Goal: Task Accomplishment & Management: Use online tool/utility

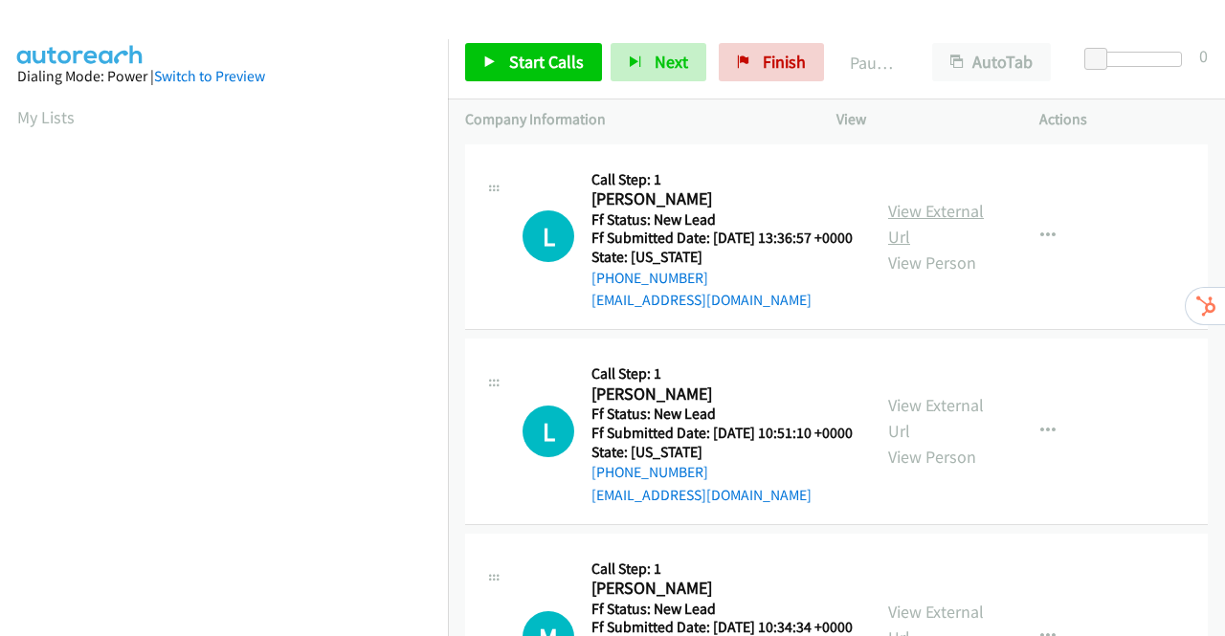
click at [945, 217] on link "View External Url" at bounding box center [936, 224] width 96 height 48
click at [924, 428] on link "View External Url" at bounding box center [936, 418] width 96 height 48
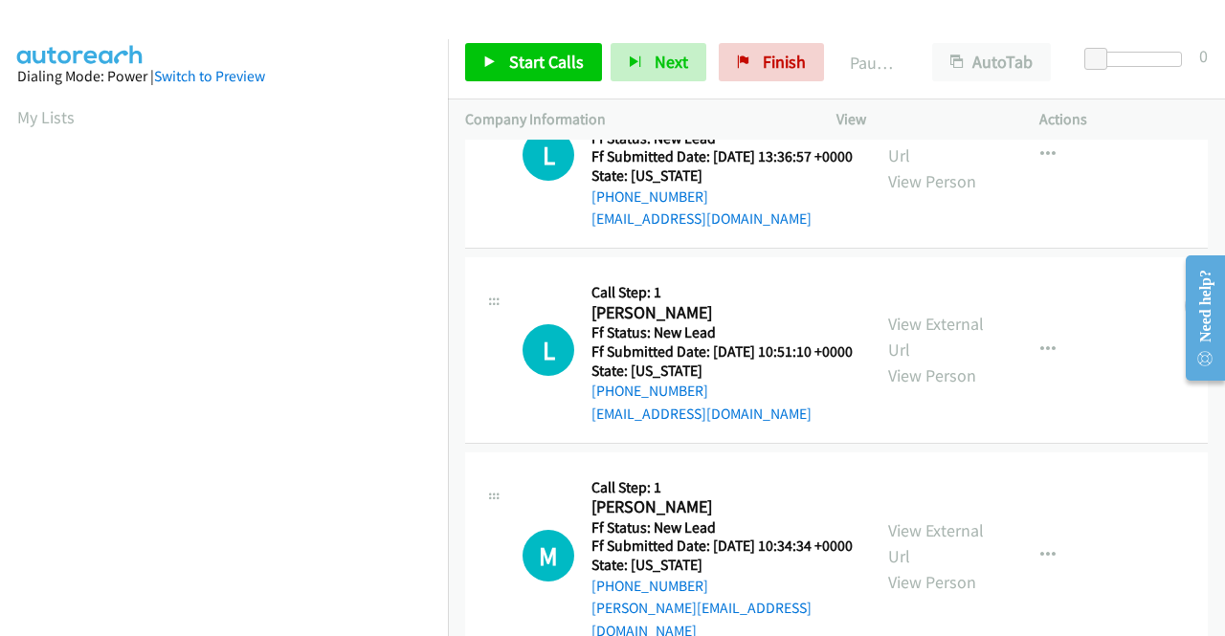
scroll to position [191, 0]
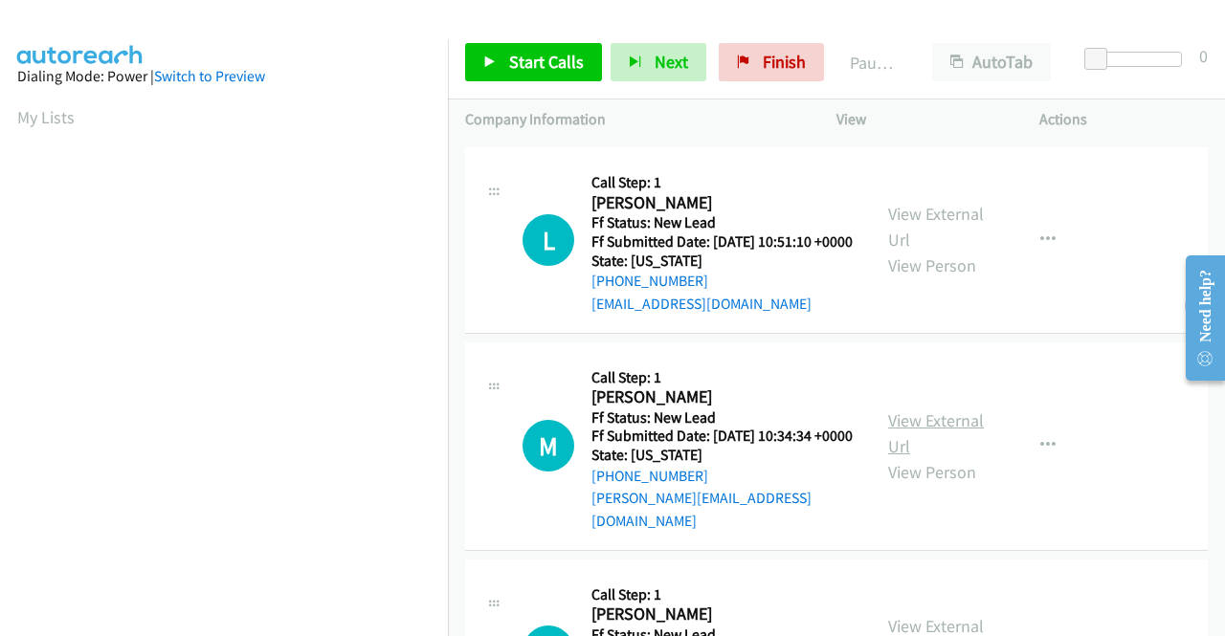
click at [924, 454] on link "View External Url" at bounding box center [936, 433] width 96 height 48
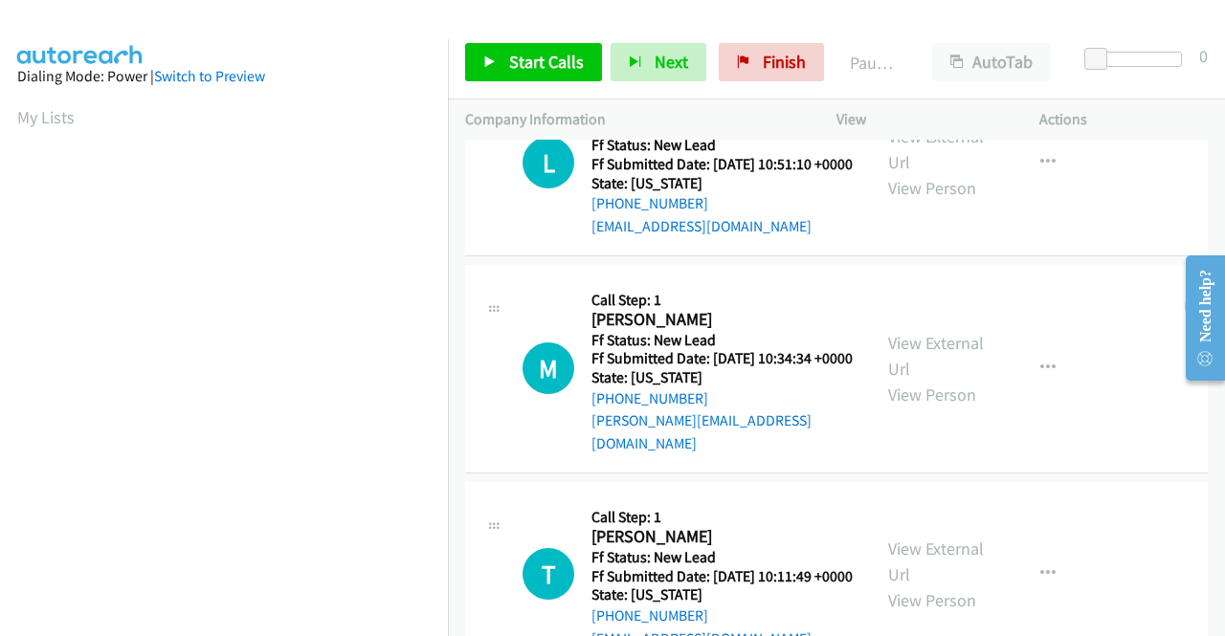
scroll to position [383, 0]
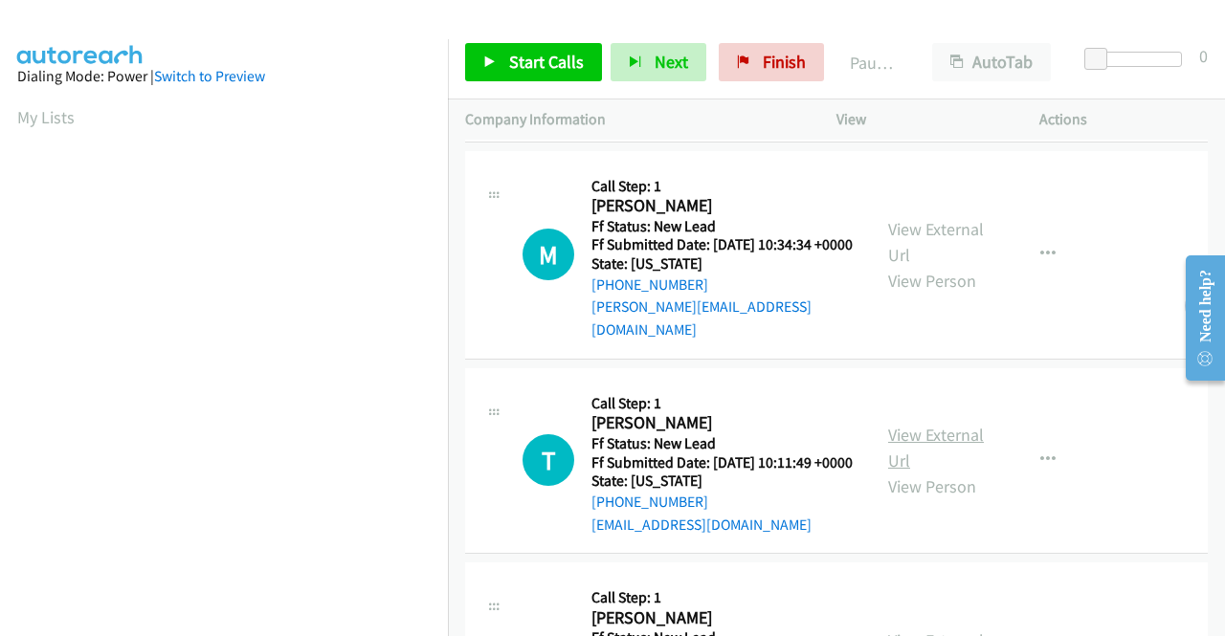
click at [938, 472] on link "View External Url" at bounding box center [936, 448] width 96 height 48
click at [563, 57] on span "Start Calls" at bounding box center [546, 62] width 75 height 22
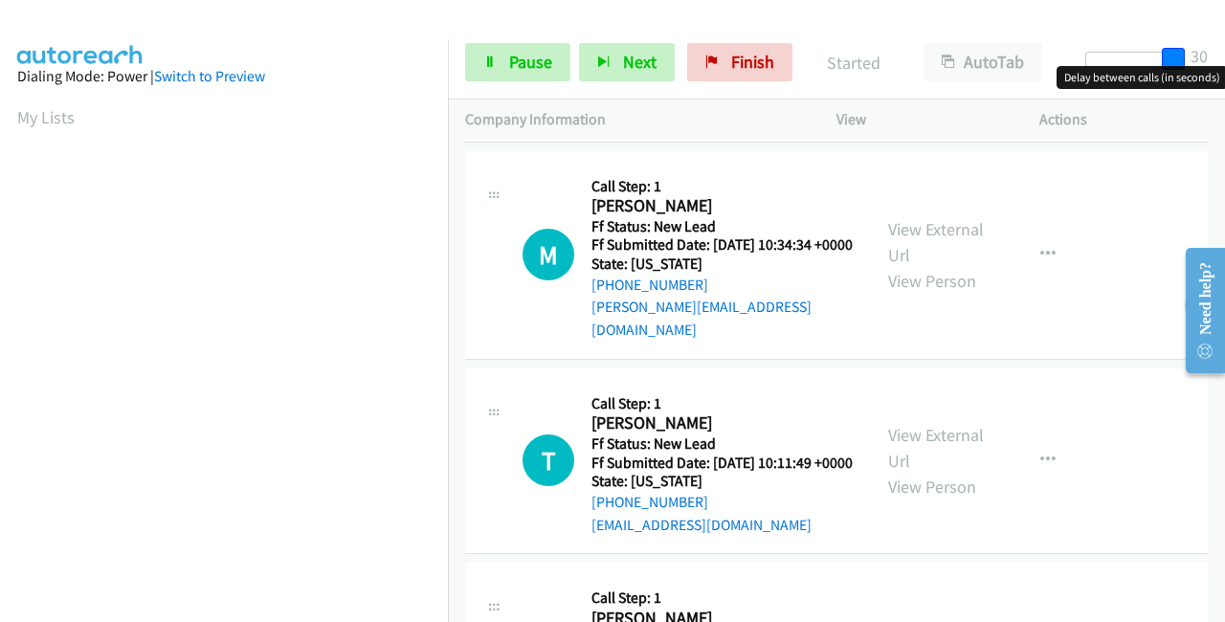
drag, startPoint x: 1096, startPoint y: 58, endPoint x: 1206, endPoint y: 56, distance: 110.0
click at [1206, 56] on div "Start Calls Pause Next Finish Started AutoTab AutoTab 30" at bounding box center [836, 63] width 777 height 74
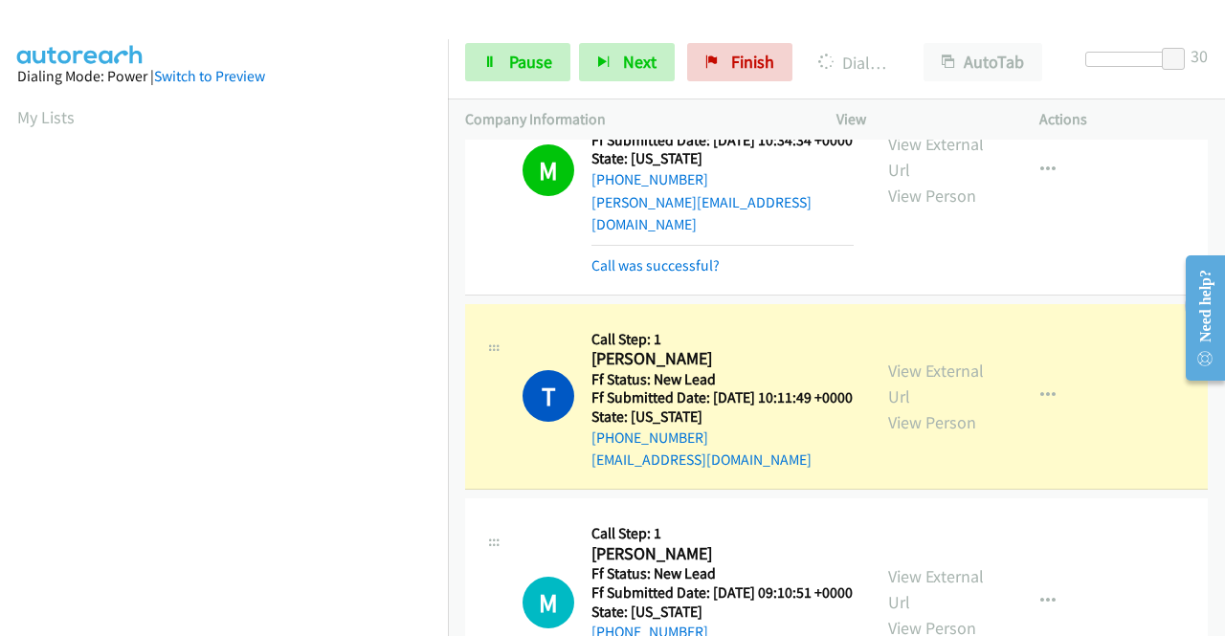
scroll to position [710, 0]
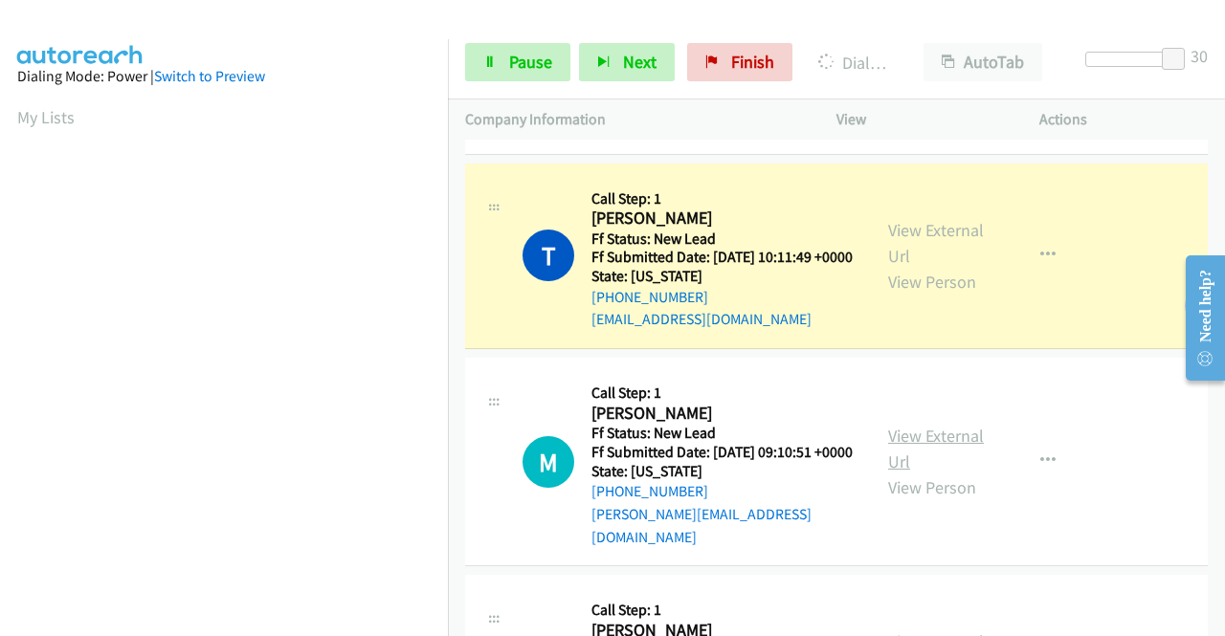
click at [908, 473] on link "View External Url" at bounding box center [936, 449] width 96 height 48
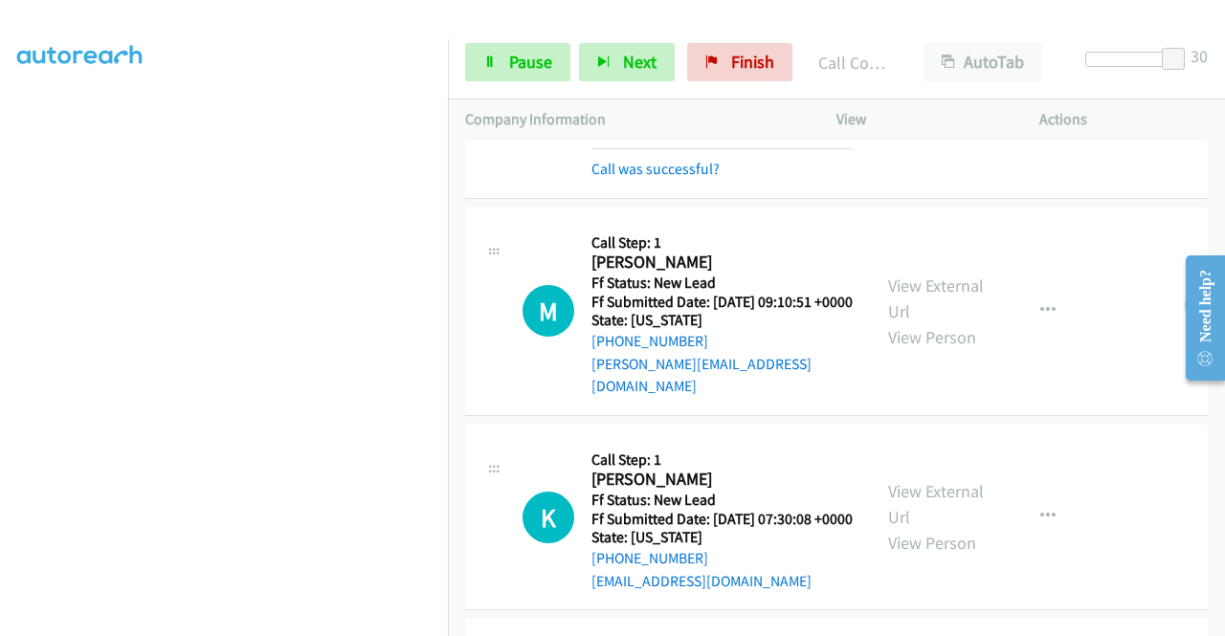
scroll to position [1092, 0]
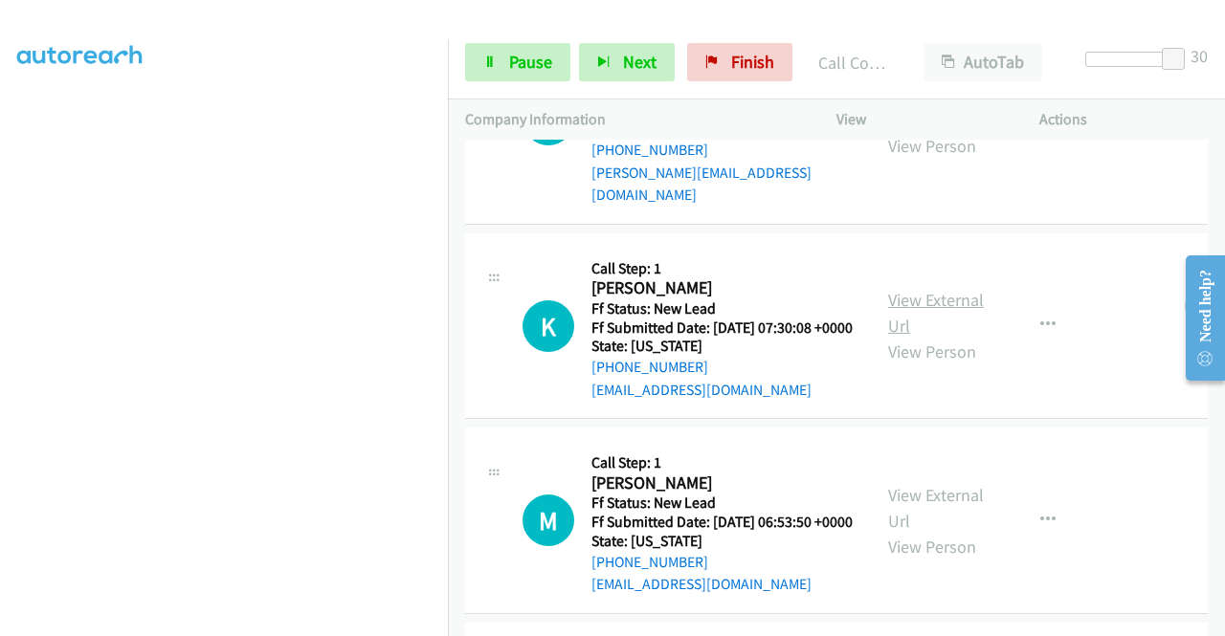
click at [931, 337] on link "View External Url" at bounding box center [936, 313] width 96 height 48
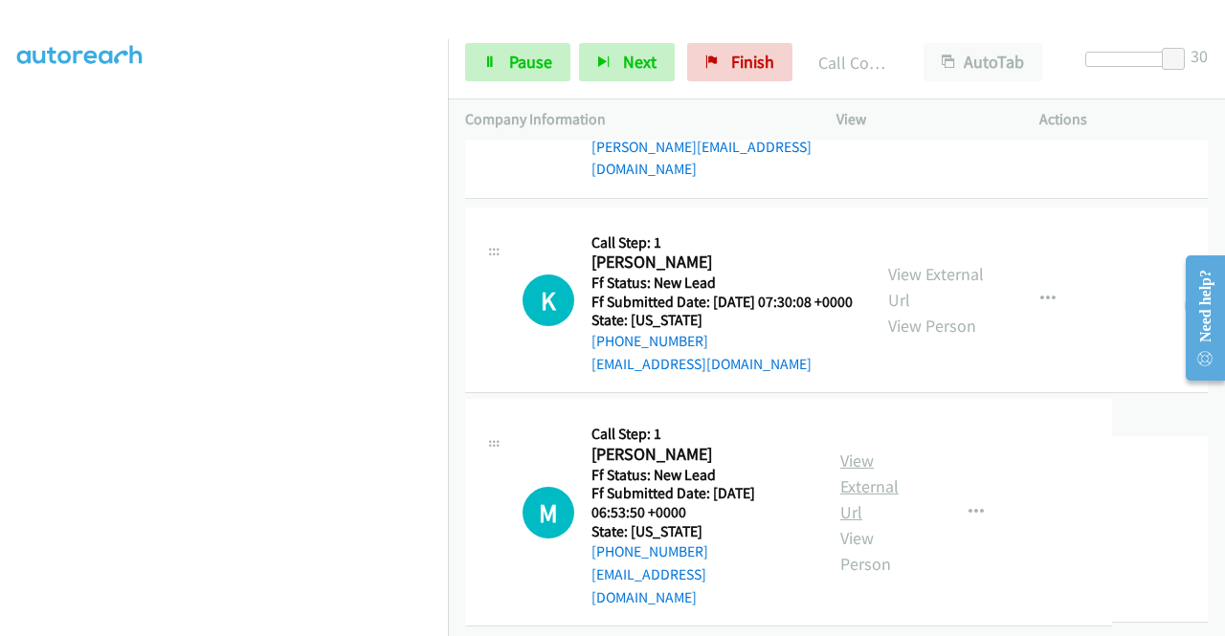
scroll to position [1284, 0]
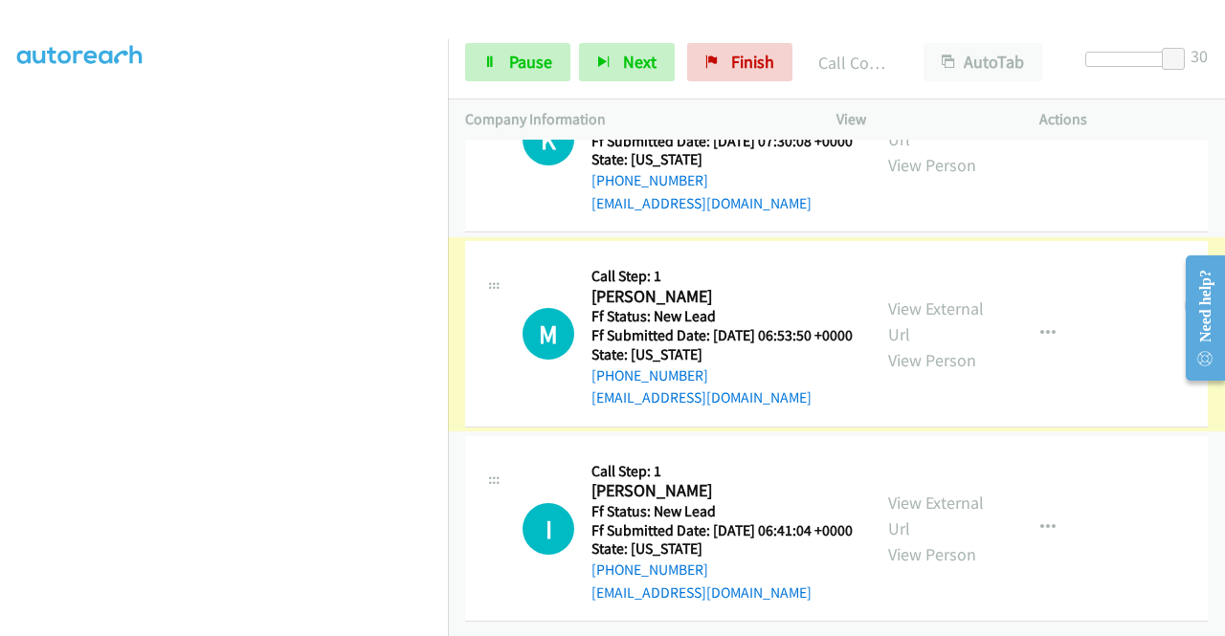
click at [937, 345] on link "View External Url" at bounding box center [936, 322] width 96 height 48
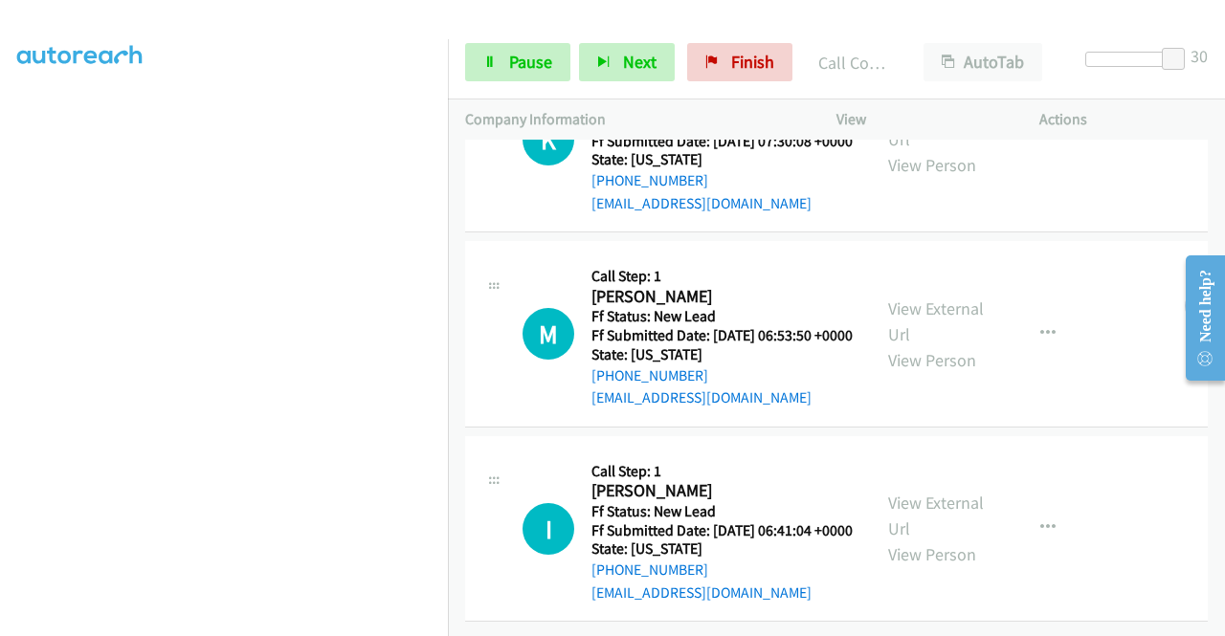
scroll to position [1395, 0]
click at [955, 492] on link "View External Url" at bounding box center [936, 516] width 96 height 48
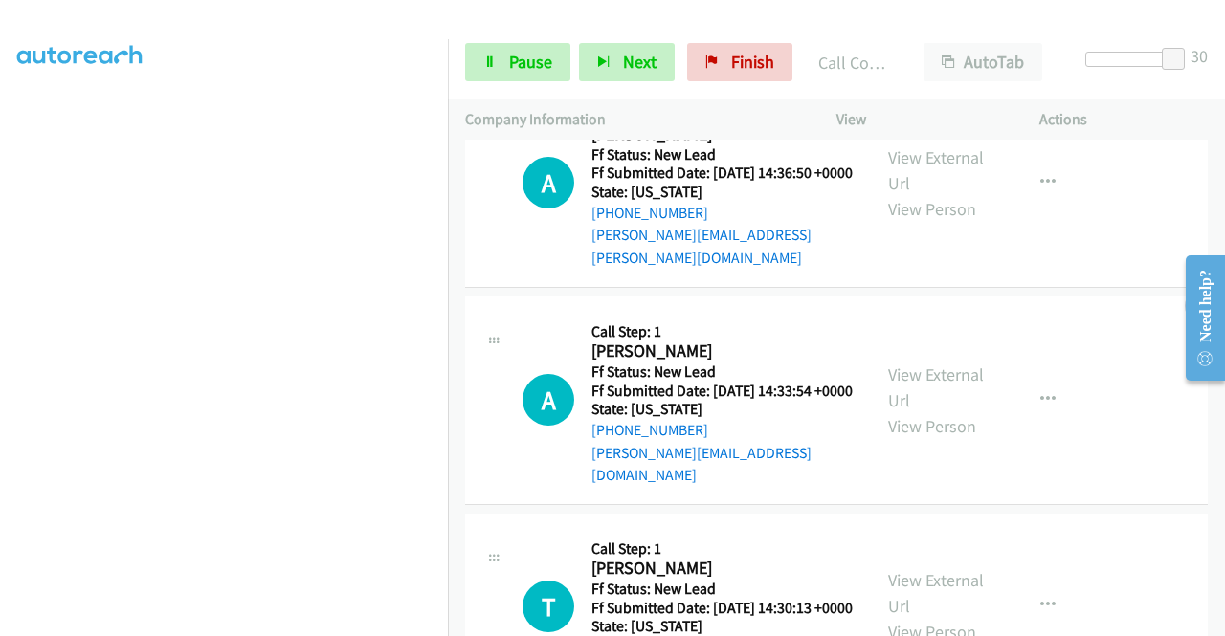
scroll to position [1913, 0]
click at [947, 193] on link "View External Url" at bounding box center [936, 169] width 96 height 48
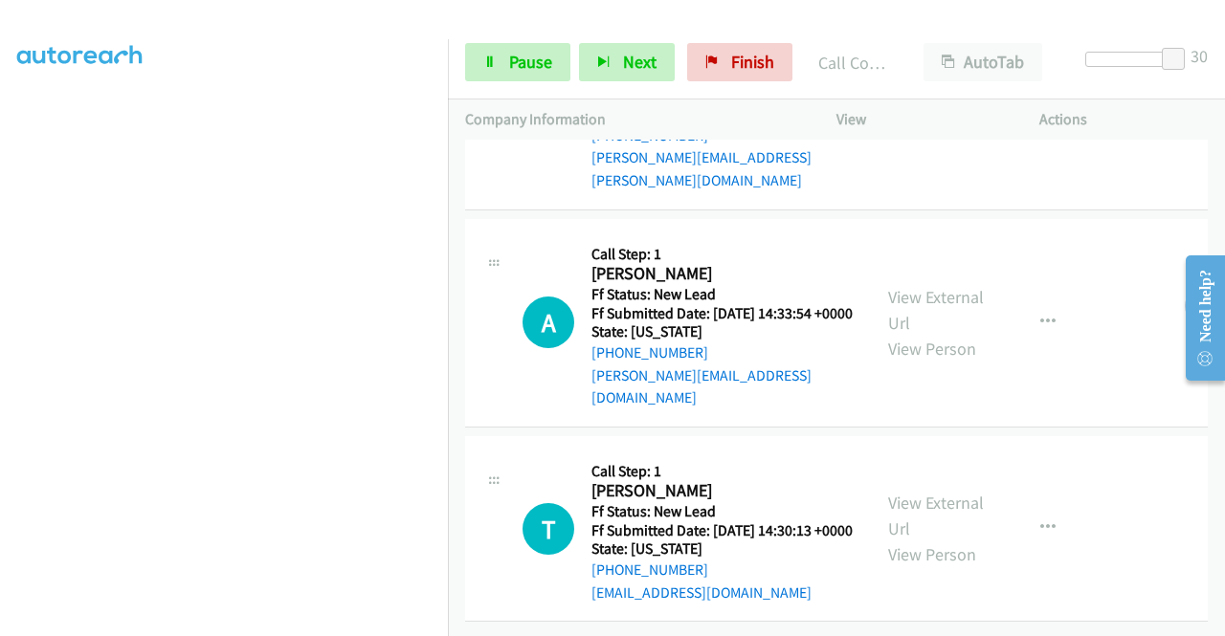
scroll to position [2115, 0]
click at [926, 286] on link "View External Url" at bounding box center [936, 310] width 96 height 48
click at [947, 490] on div "View External Url View Person" at bounding box center [937, 528] width 99 height 77
click at [949, 492] on link "View External Url" at bounding box center [936, 516] width 96 height 48
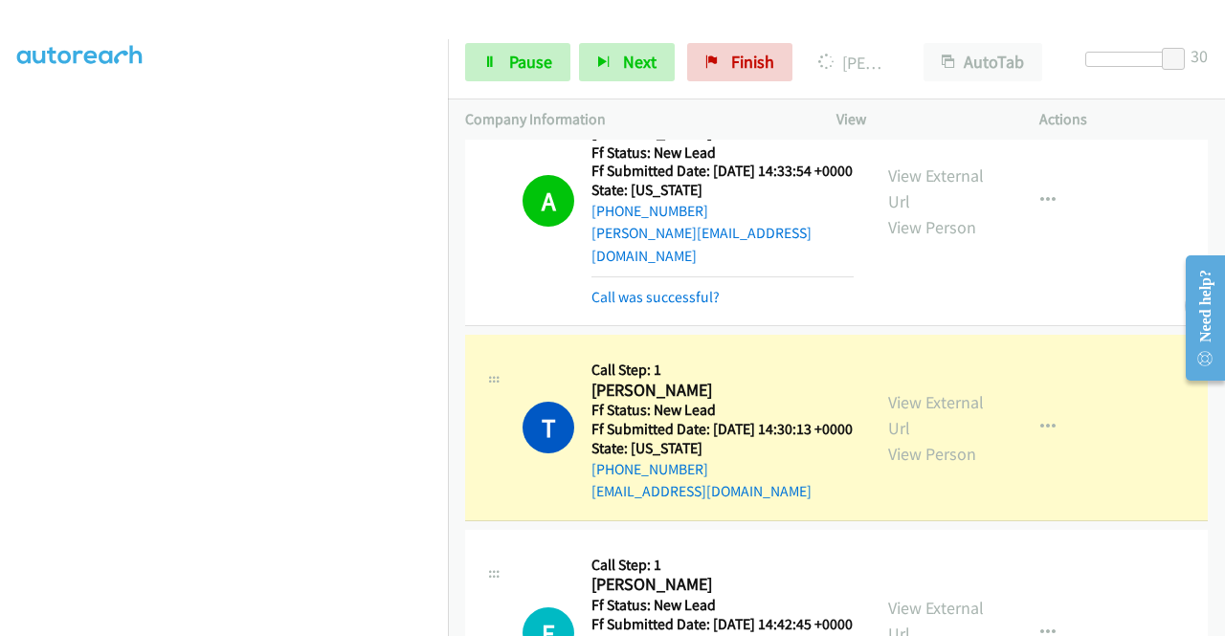
scroll to position [2388, 0]
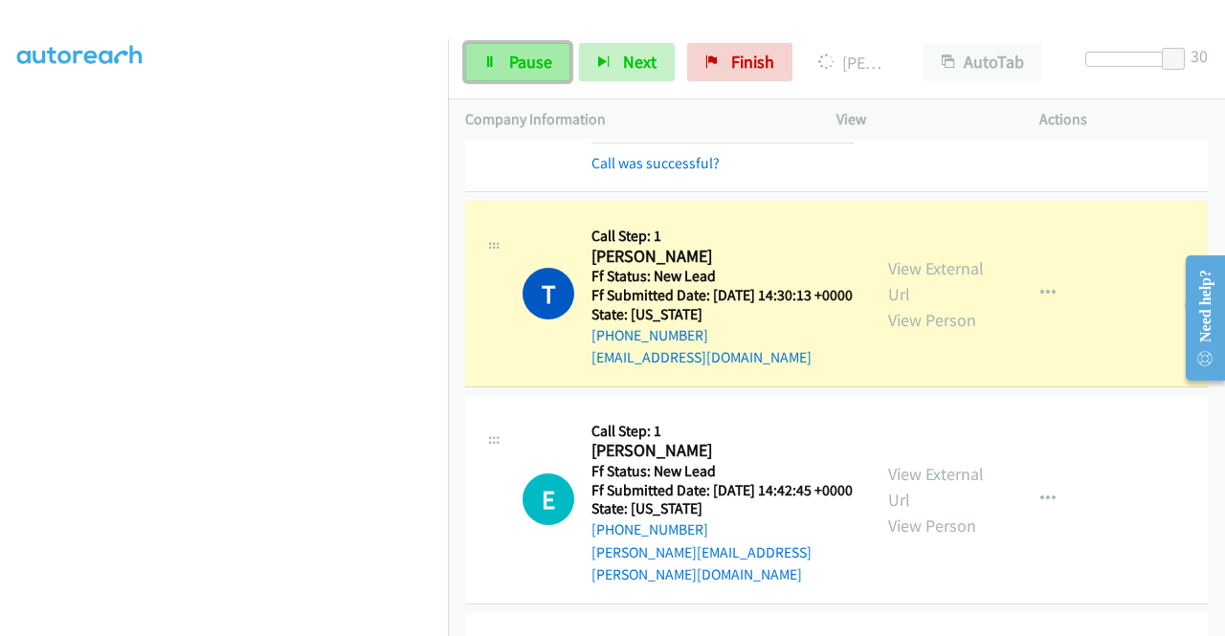
click at [510, 64] on span "Pause" at bounding box center [530, 62] width 43 height 22
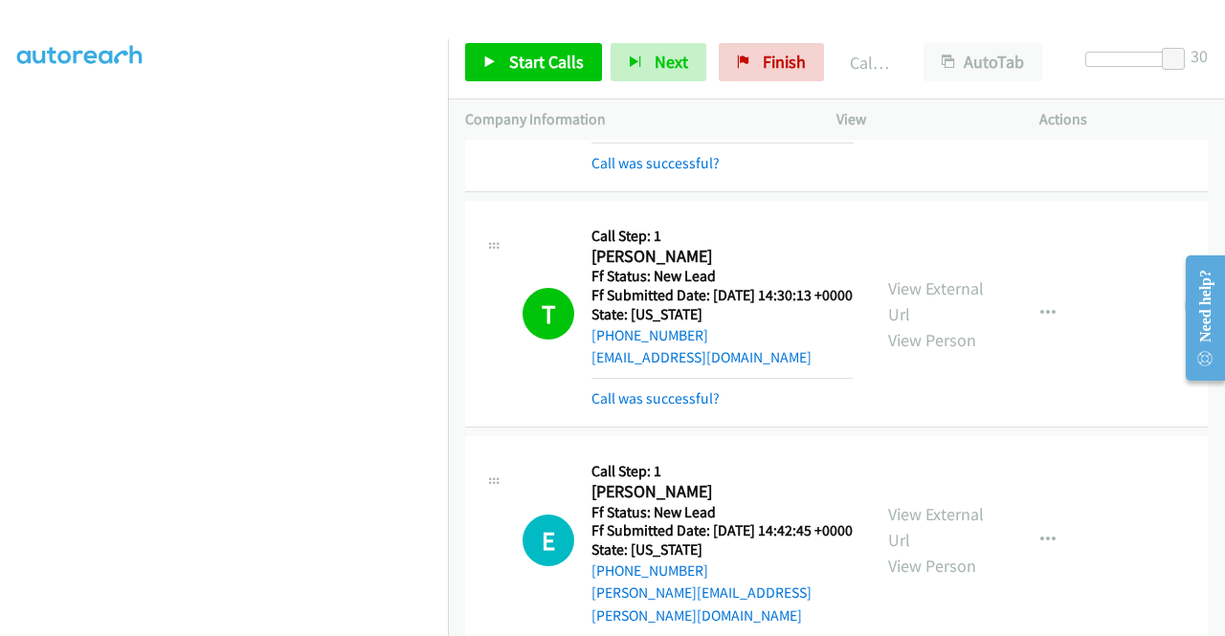
scroll to position [436, 0]
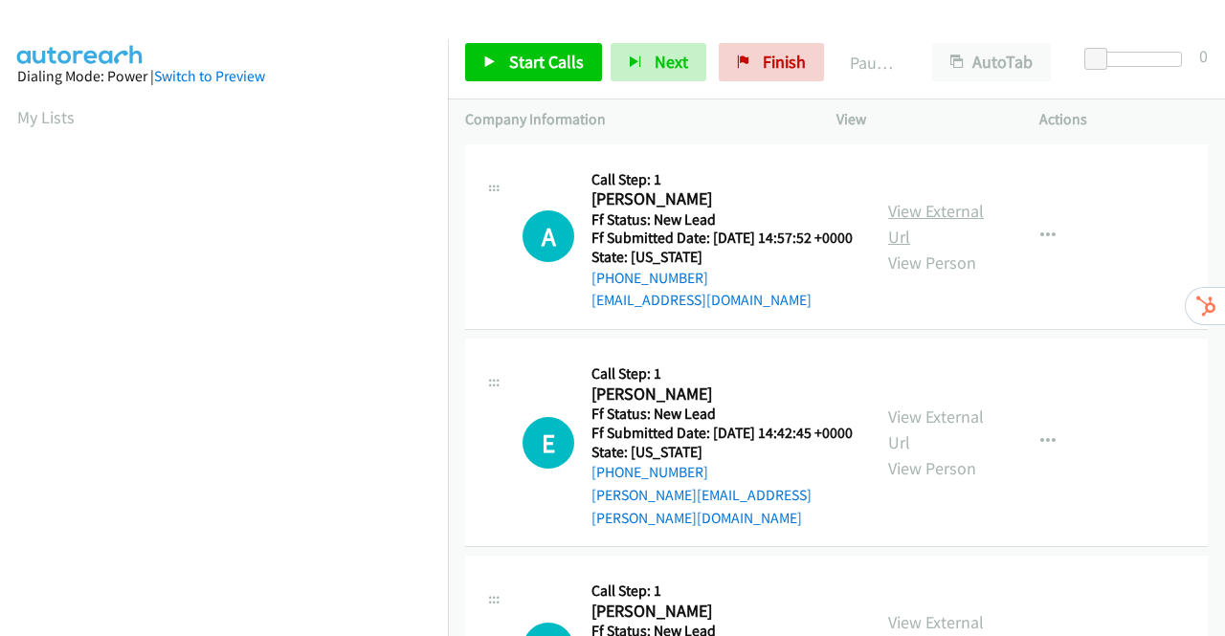
click at [950, 217] on link "View External Url" at bounding box center [936, 224] width 96 height 48
click at [938, 430] on link "View External Url" at bounding box center [936, 430] width 96 height 48
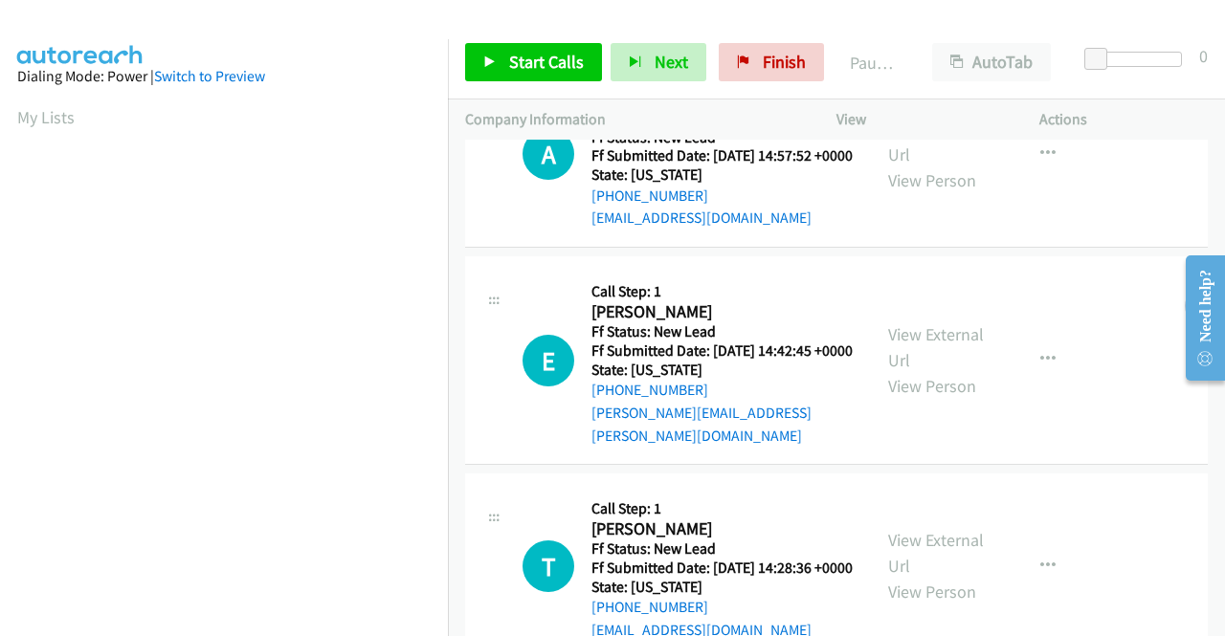
scroll to position [191, 0]
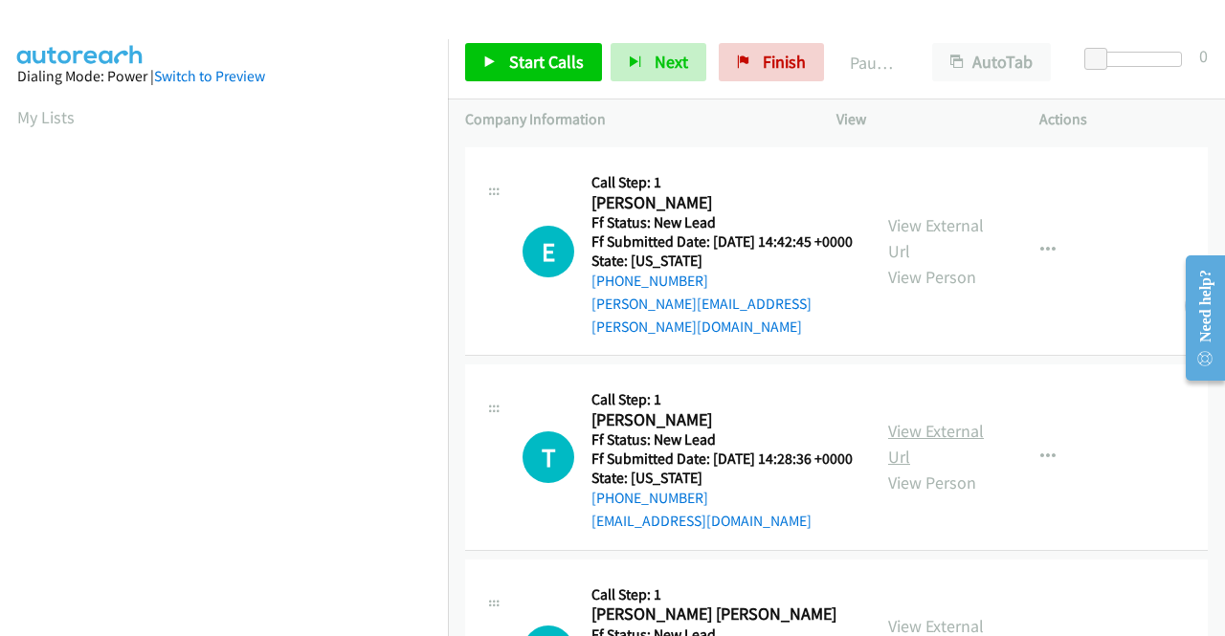
click at [936, 457] on link "View External Url" at bounding box center [936, 444] width 96 height 48
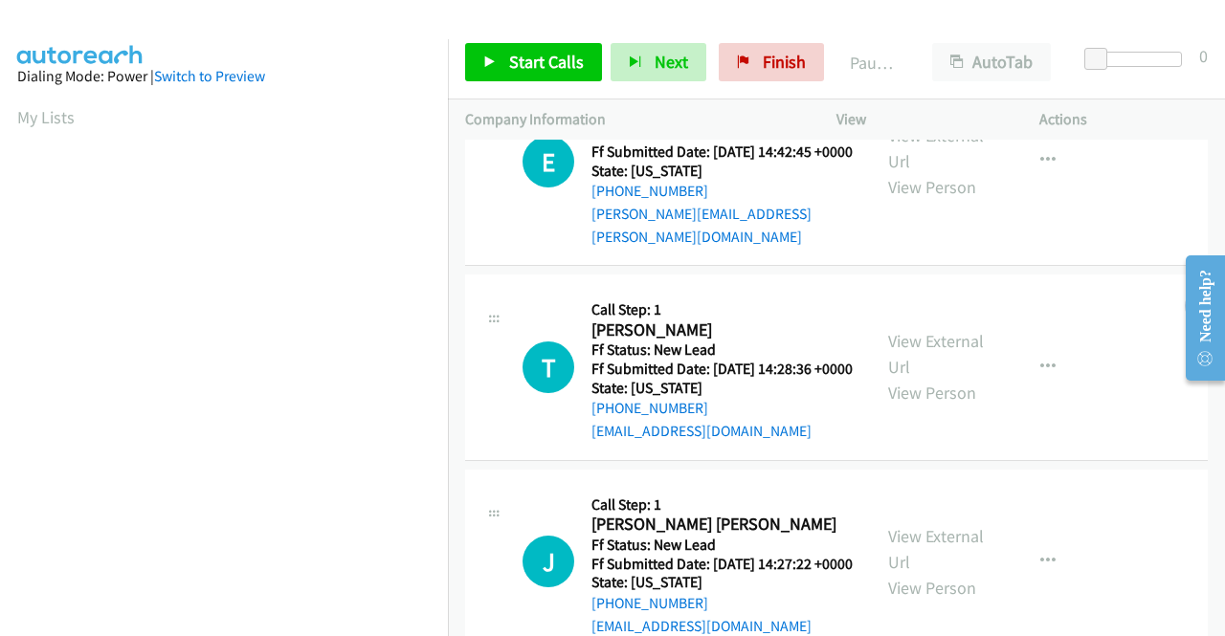
scroll to position [383, 0]
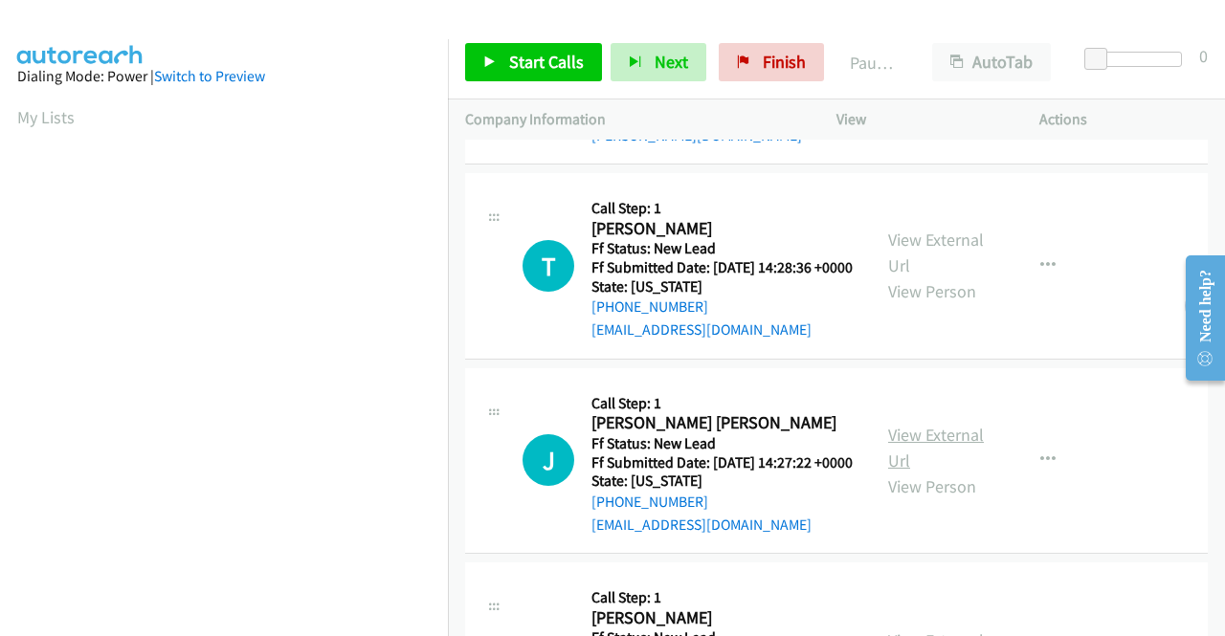
click at [940, 472] on link "View External Url" at bounding box center [936, 448] width 96 height 48
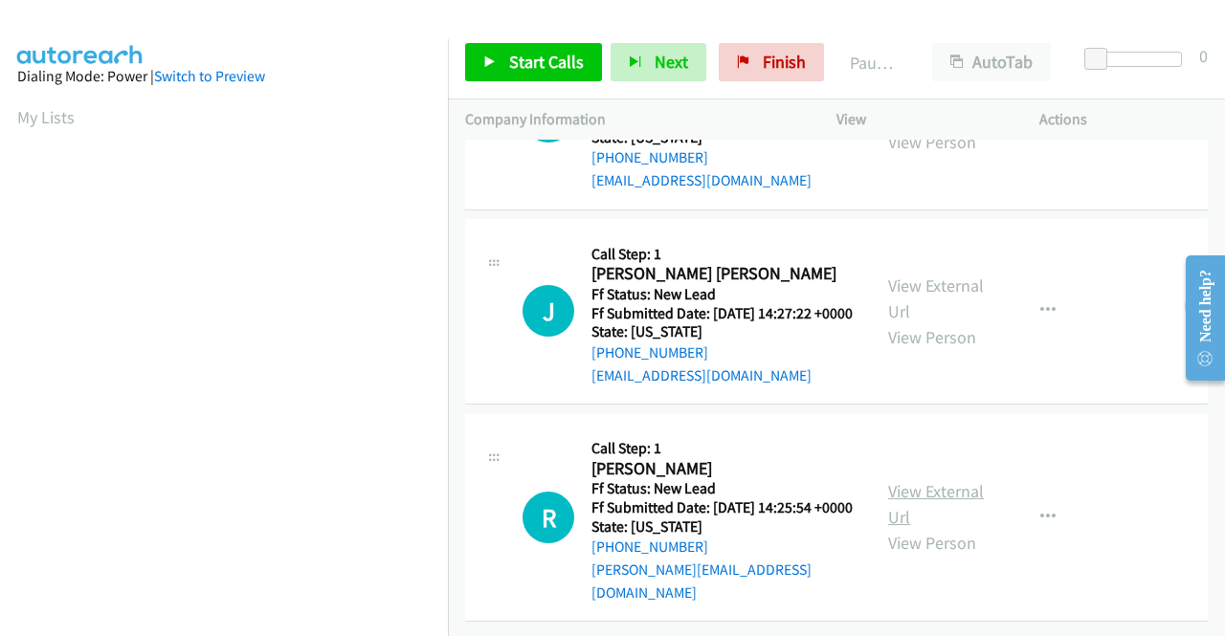
click at [894, 492] on link "View External Url" at bounding box center [936, 504] width 96 height 48
click at [528, 61] on span "Start Calls" at bounding box center [546, 62] width 75 height 22
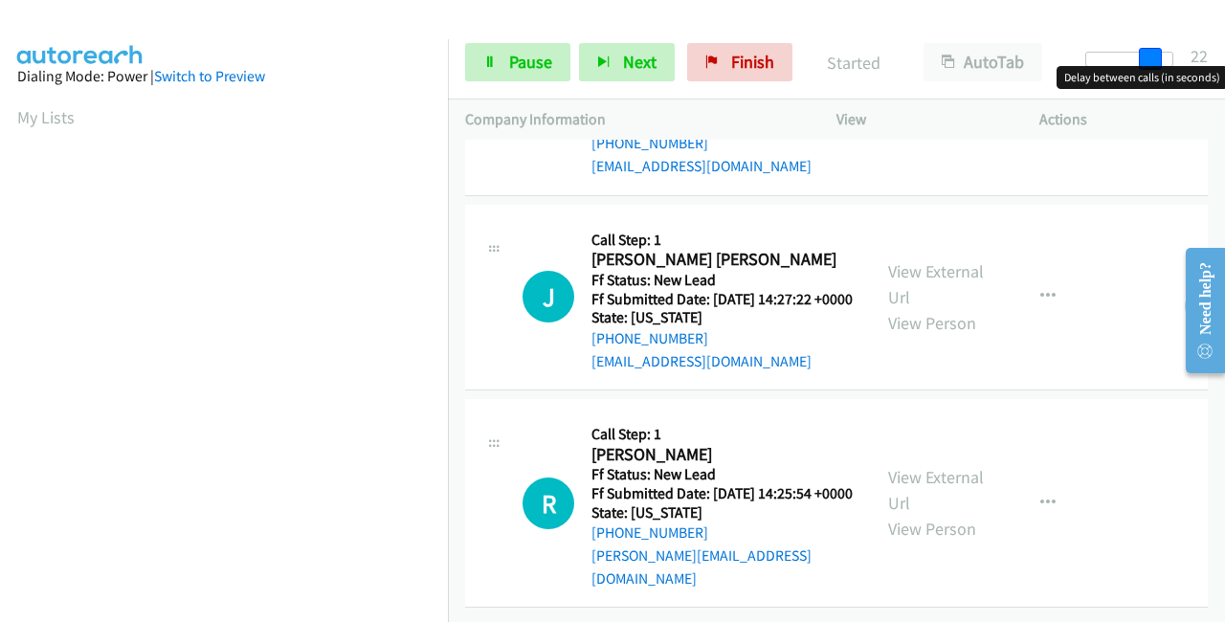
drag, startPoint x: 1092, startPoint y: 60, endPoint x: 1194, endPoint y: 60, distance: 101.4
click at [1194, 60] on div "Start Calls Pause Next Finish Started AutoTab AutoTab 22" at bounding box center [836, 63] width 777 height 74
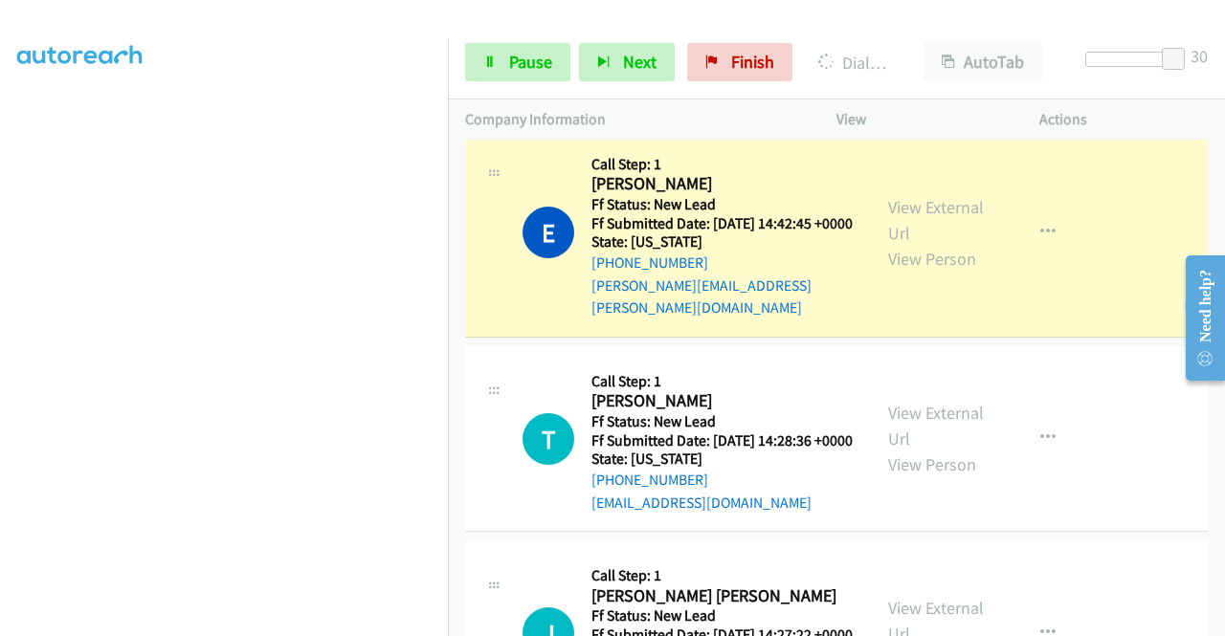
scroll to position [436, 0]
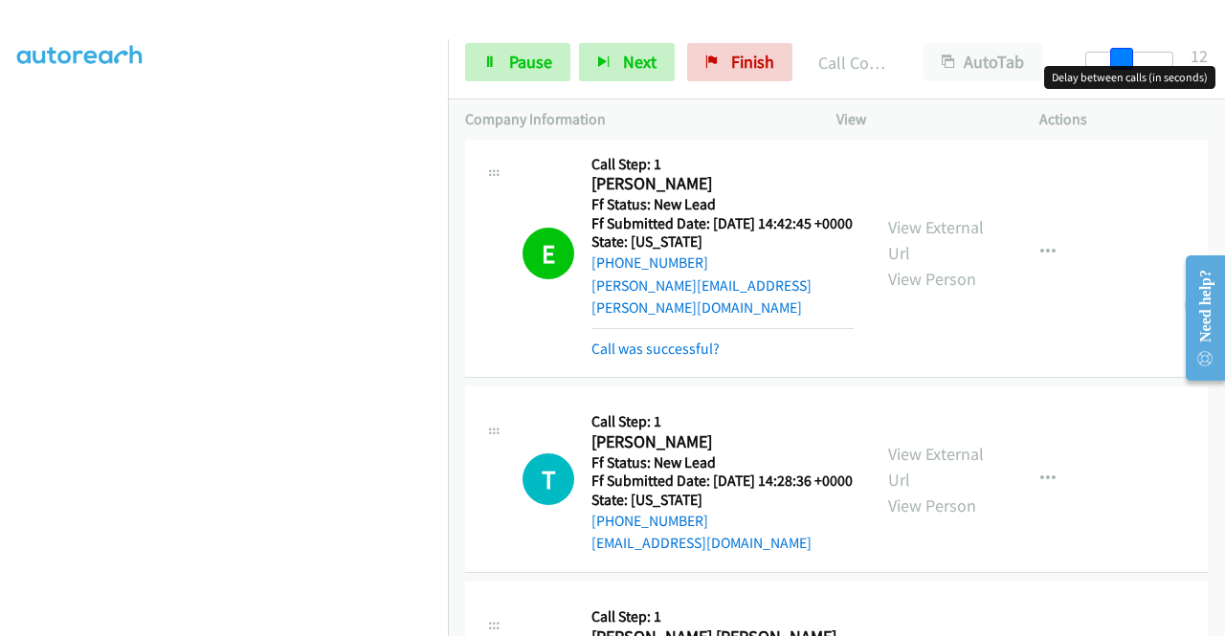
drag, startPoint x: 1171, startPoint y: 54, endPoint x: 1118, endPoint y: 56, distance: 52.7
click at [1118, 56] on span at bounding box center [1121, 59] width 23 height 23
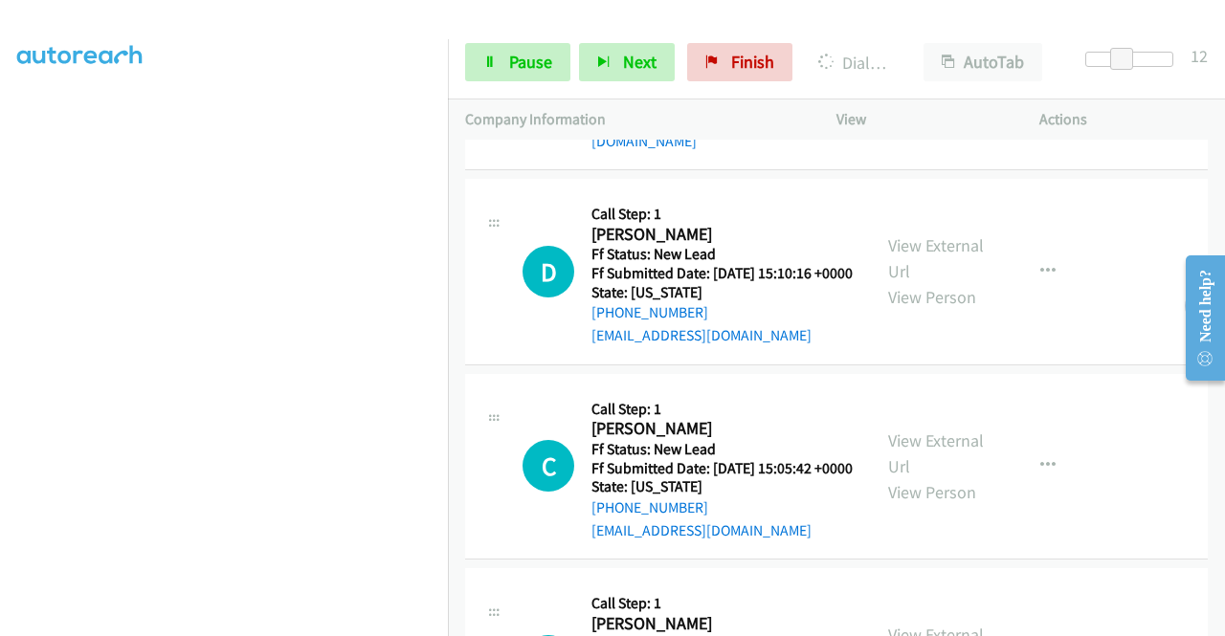
scroll to position [1112, 0]
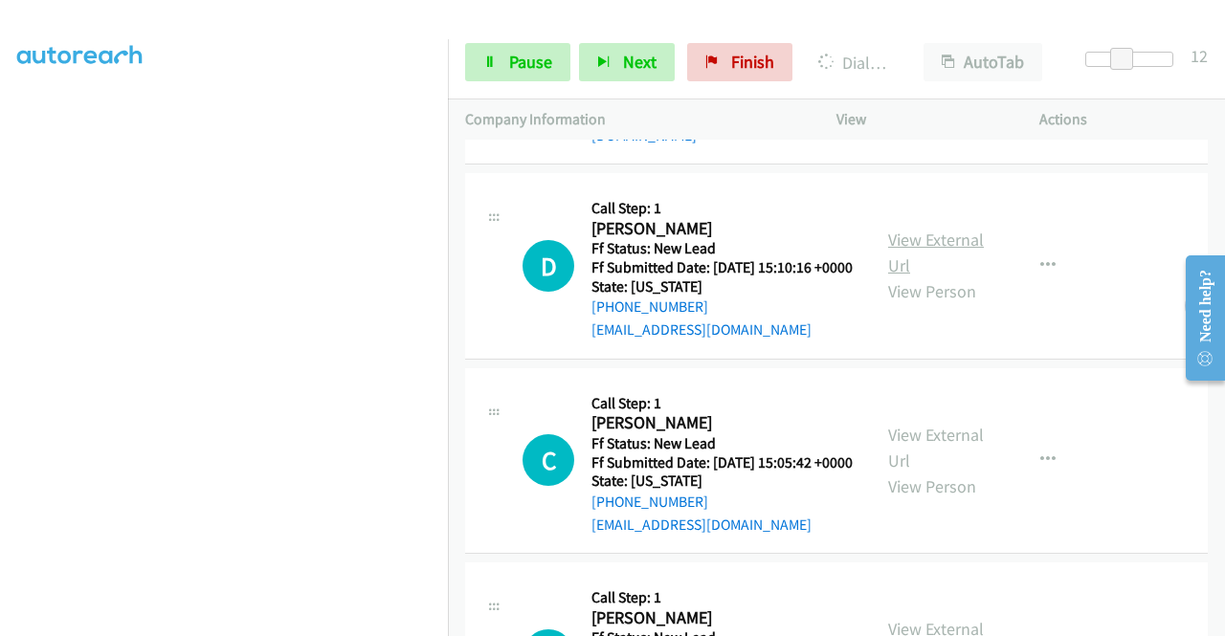
click at [929, 276] on link "View External Url" at bounding box center [936, 253] width 96 height 48
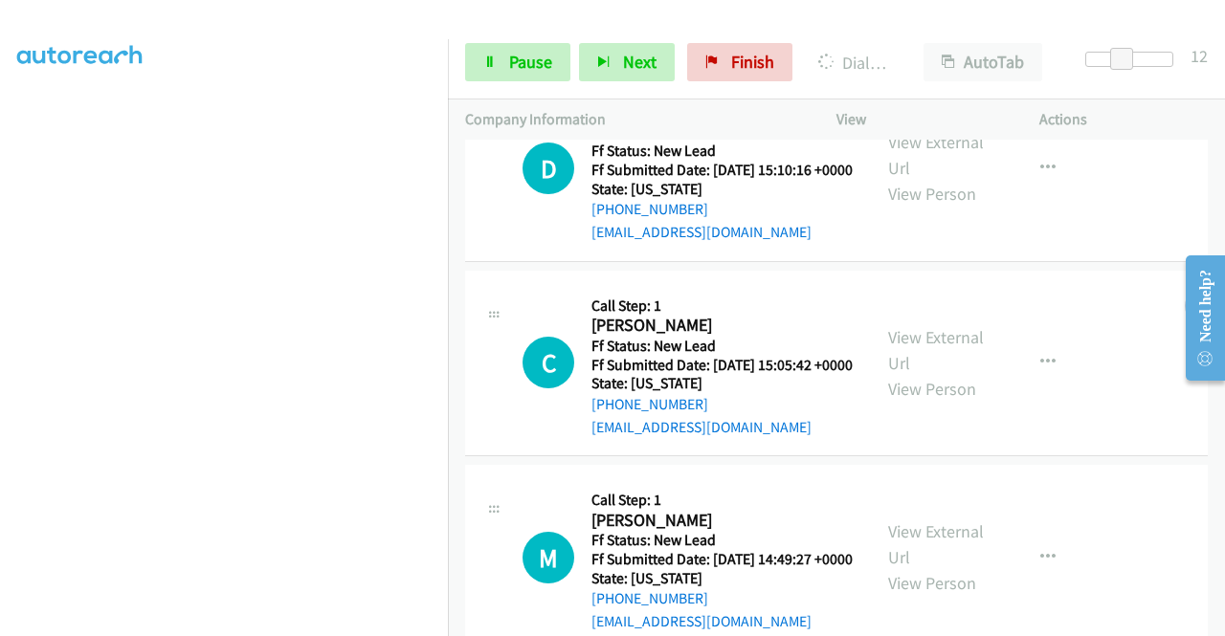
scroll to position [1303, 0]
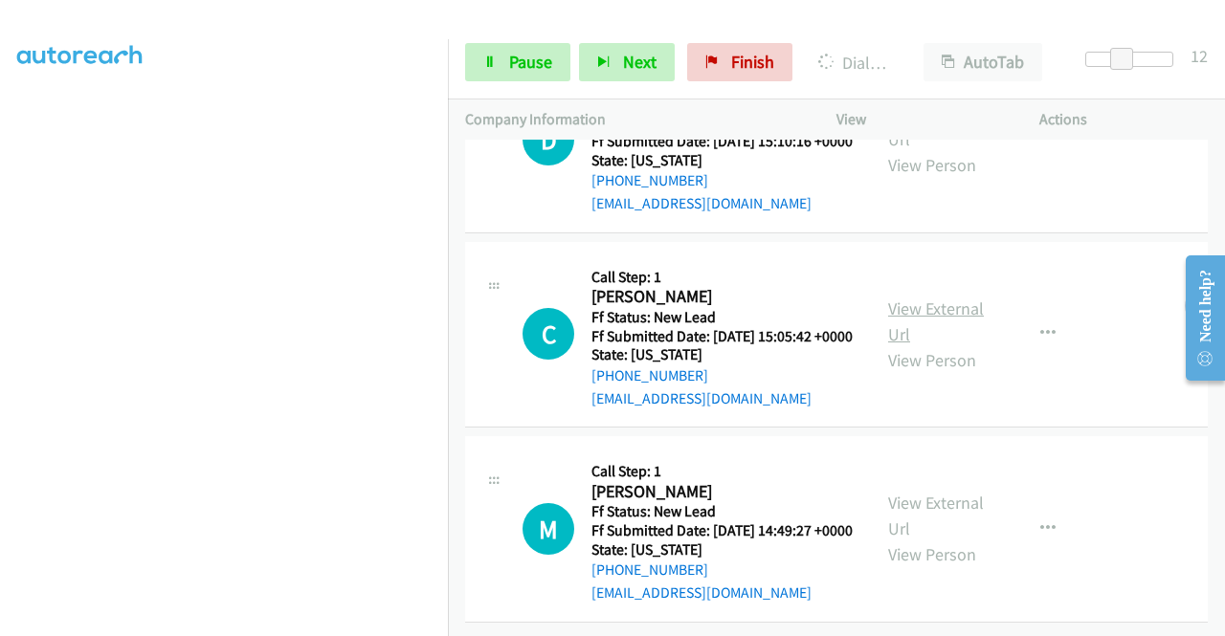
click at [932, 320] on link "View External Url" at bounding box center [936, 322] width 96 height 48
click at [919, 492] on link "View External Url" at bounding box center [936, 516] width 96 height 48
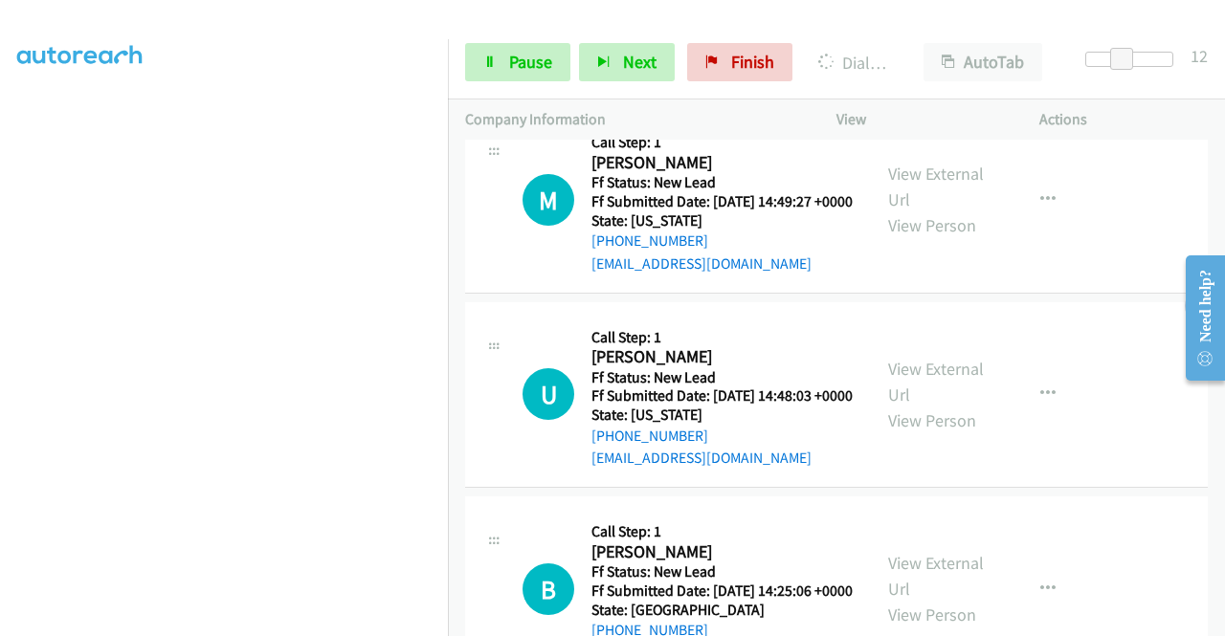
scroll to position [1913, 0]
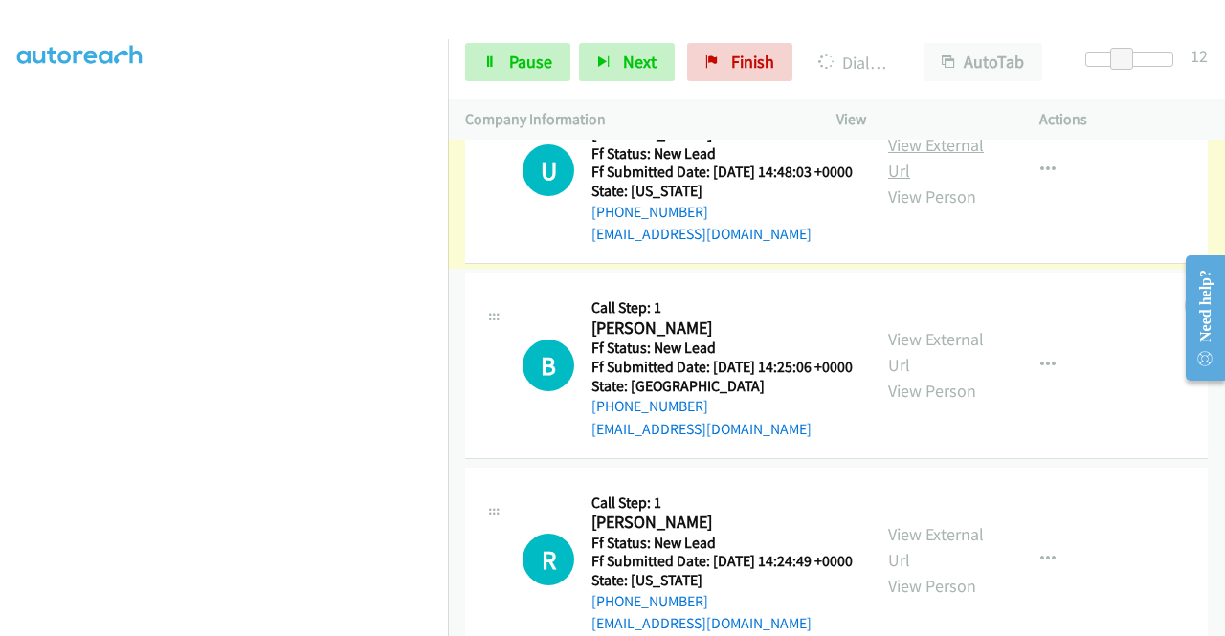
click at [905, 182] on link "View External Url" at bounding box center [936, 158] width 96 height 48
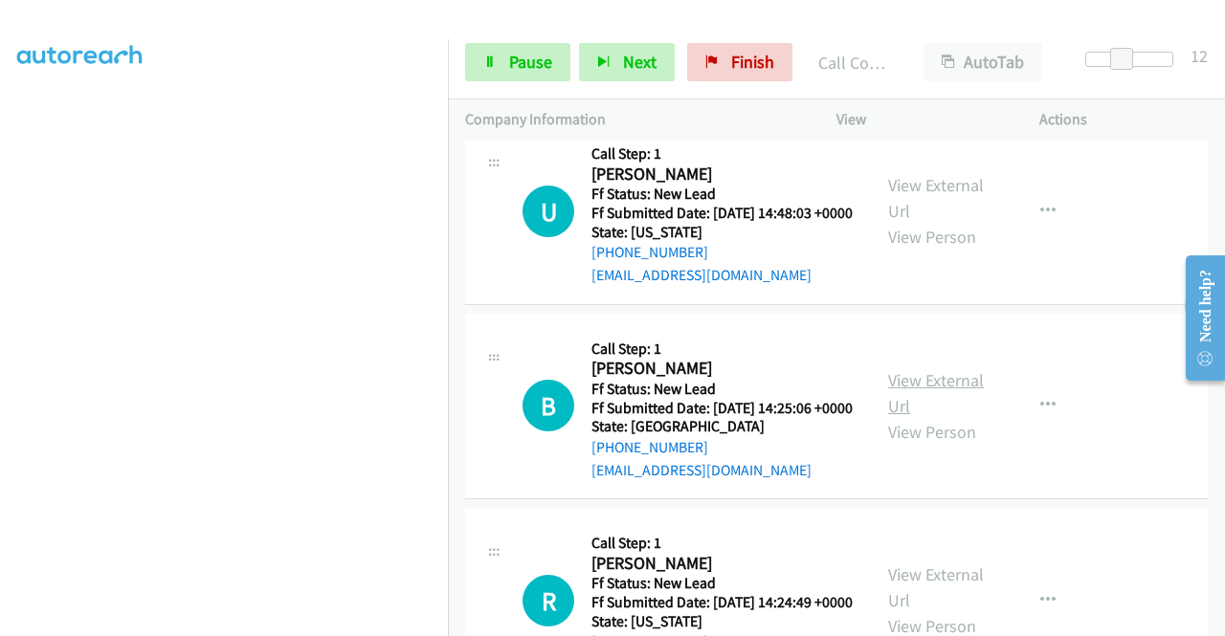
scroll to position [1953, 0]
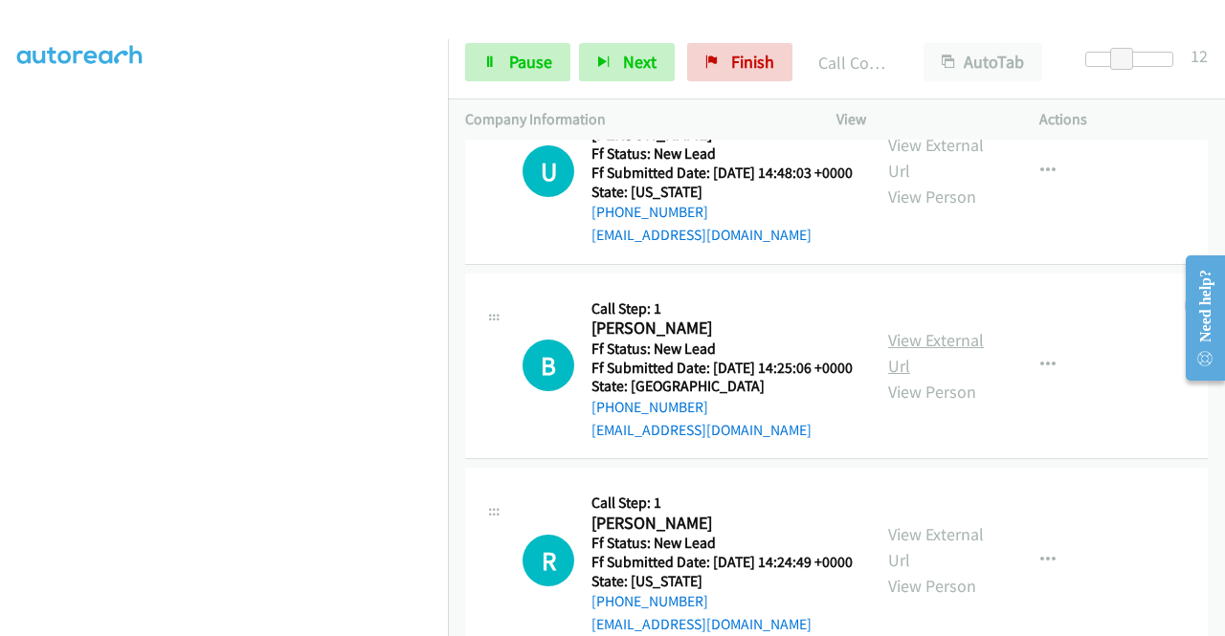
click at [954, 377] on link "View External Url" at bounding box center [936, 353] width 96 height 48
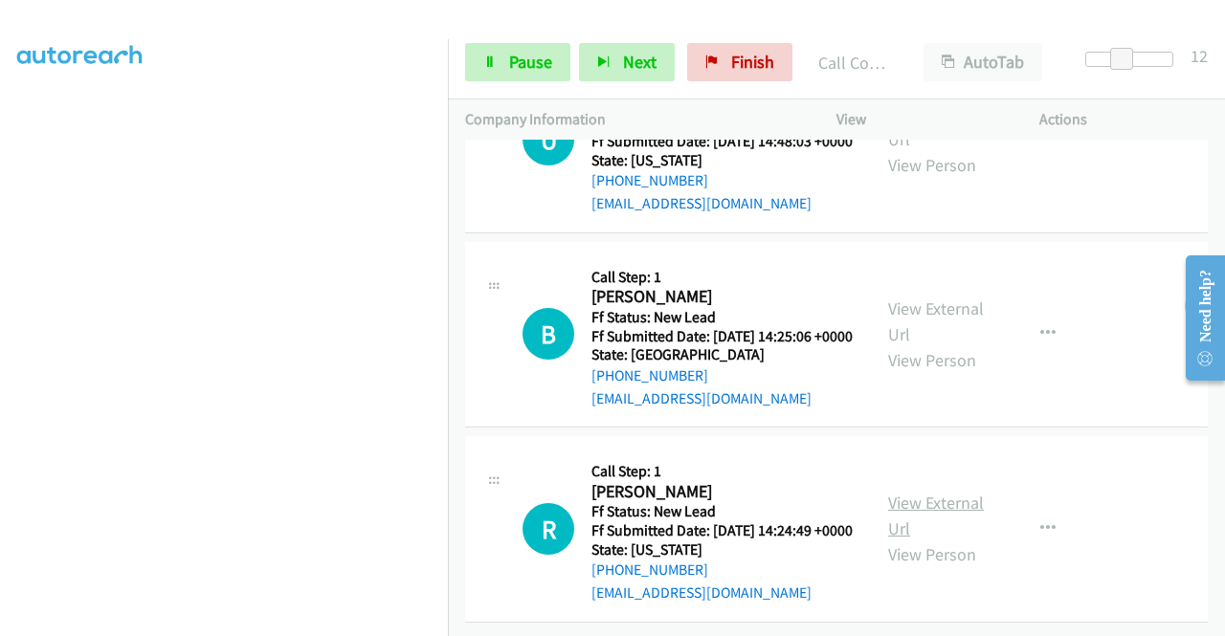
click at [894, 492] on link "View External Url" at bounding box center [936, 516] width 96 height 48
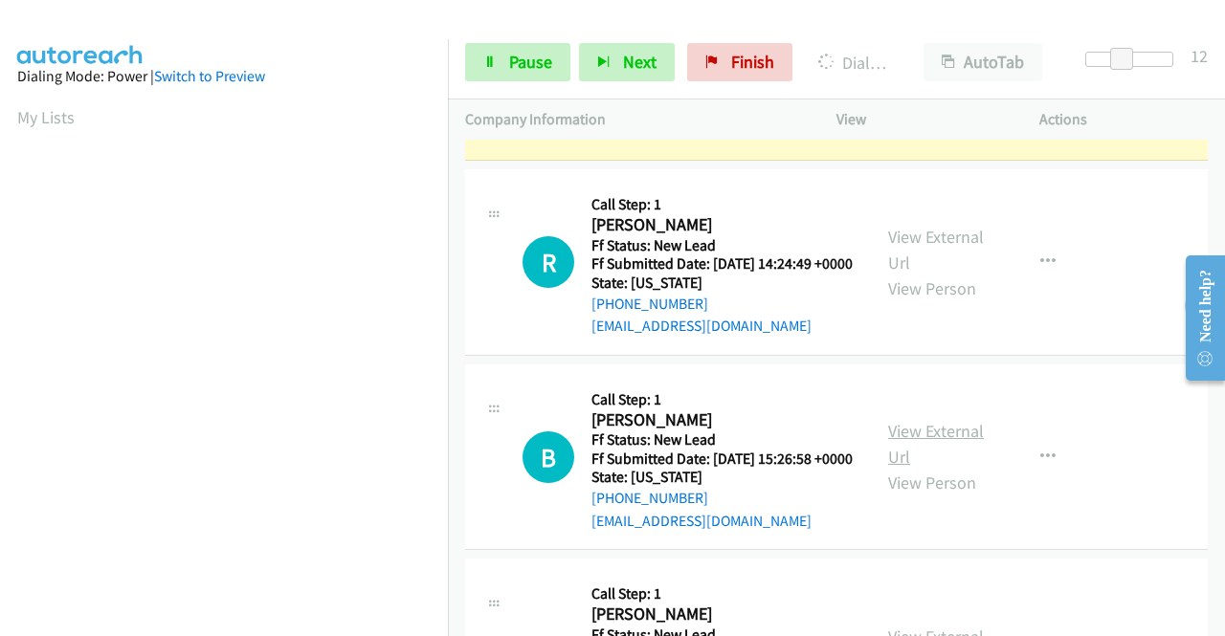
scroll to position [2482, 0]
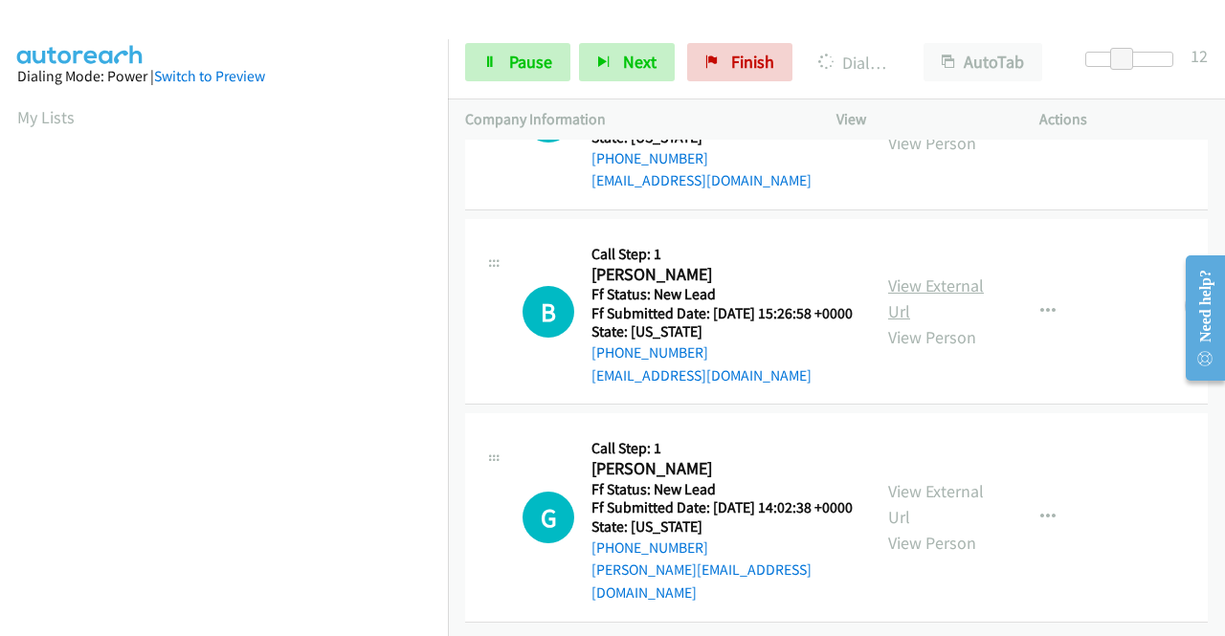
click at [951, 322] on link "View External Url" at bounding box center [936, 299] width 96 height 48
click at [910, 480] on link "View External Url" at bounding box center [936, 504] width 96 height 48
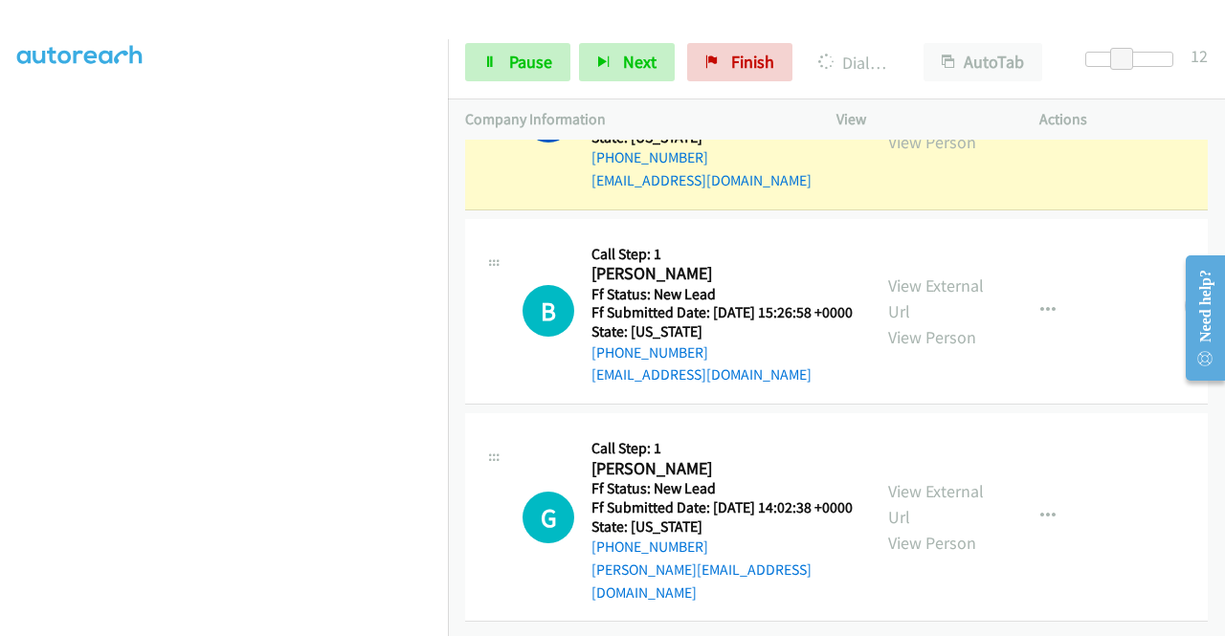
scroll to position [2703, 0]
click at [1040, 303] on icon "button" at bounding box center [1047, 310] width 15 height 15
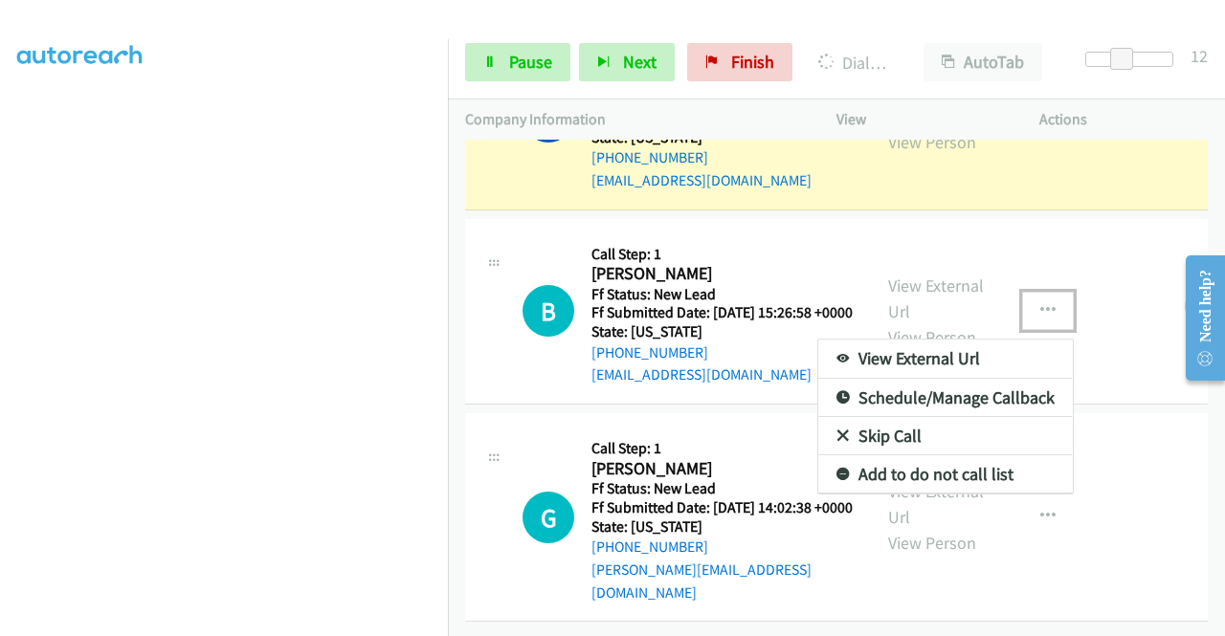
click at [871, 417] on link "Skip Call" at bounding box center [945, 436] width 254 height 38
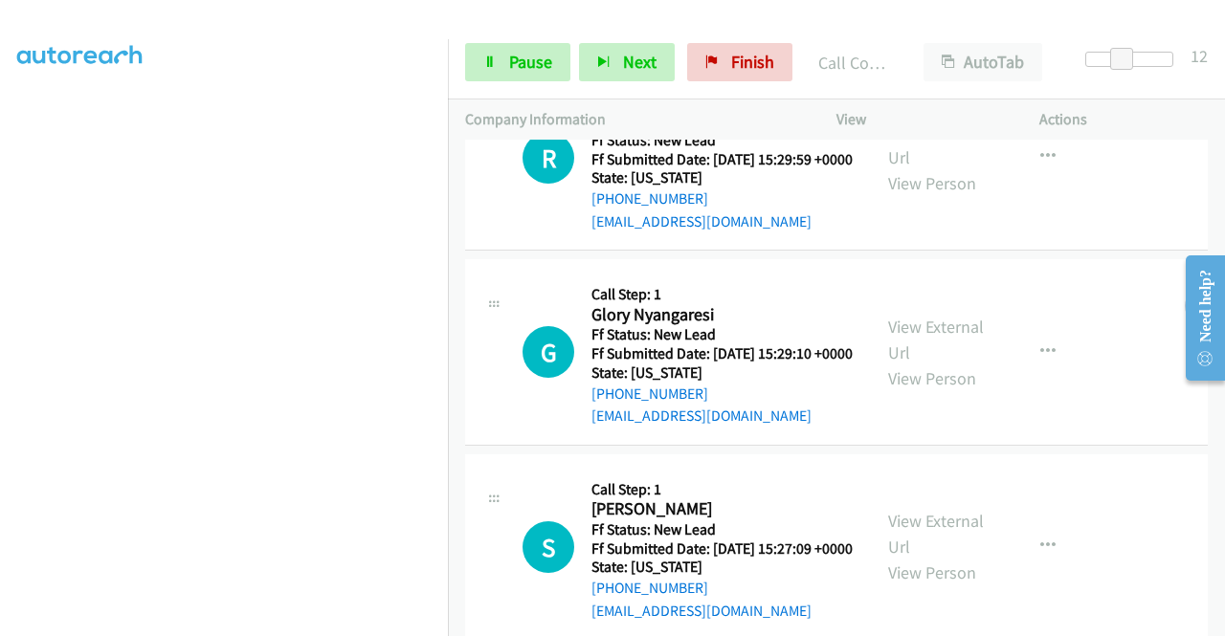
scroll to position [3182, 0]
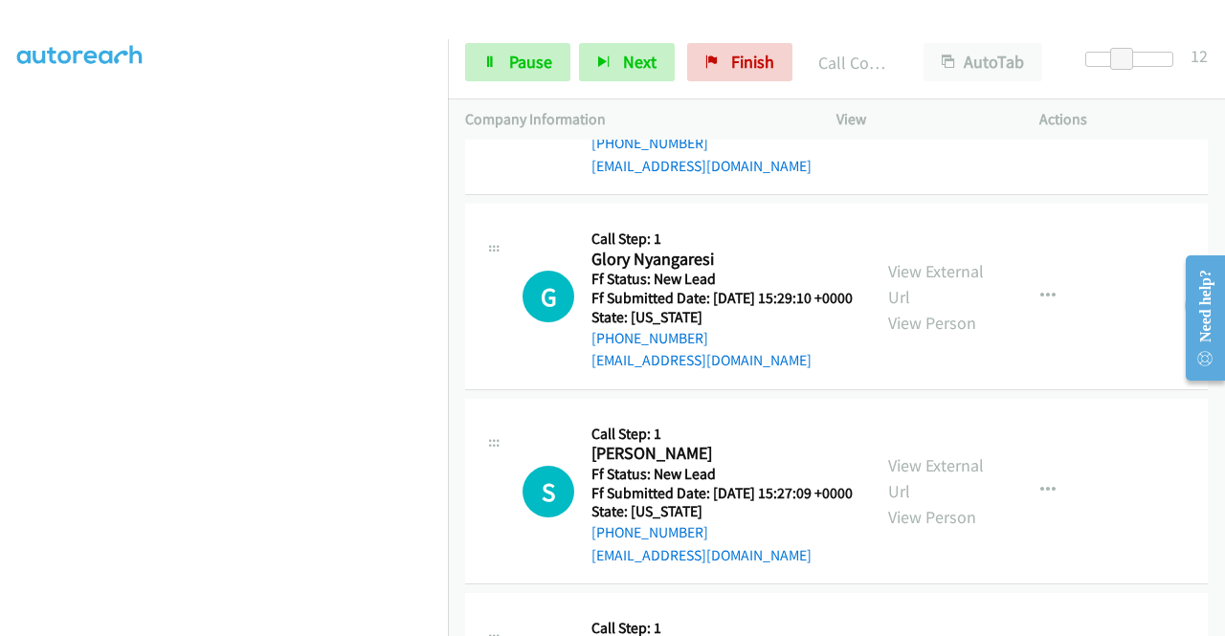
click at [928, 113] on link "View External Url" at bounding box center [936, 89] width 96 height 48
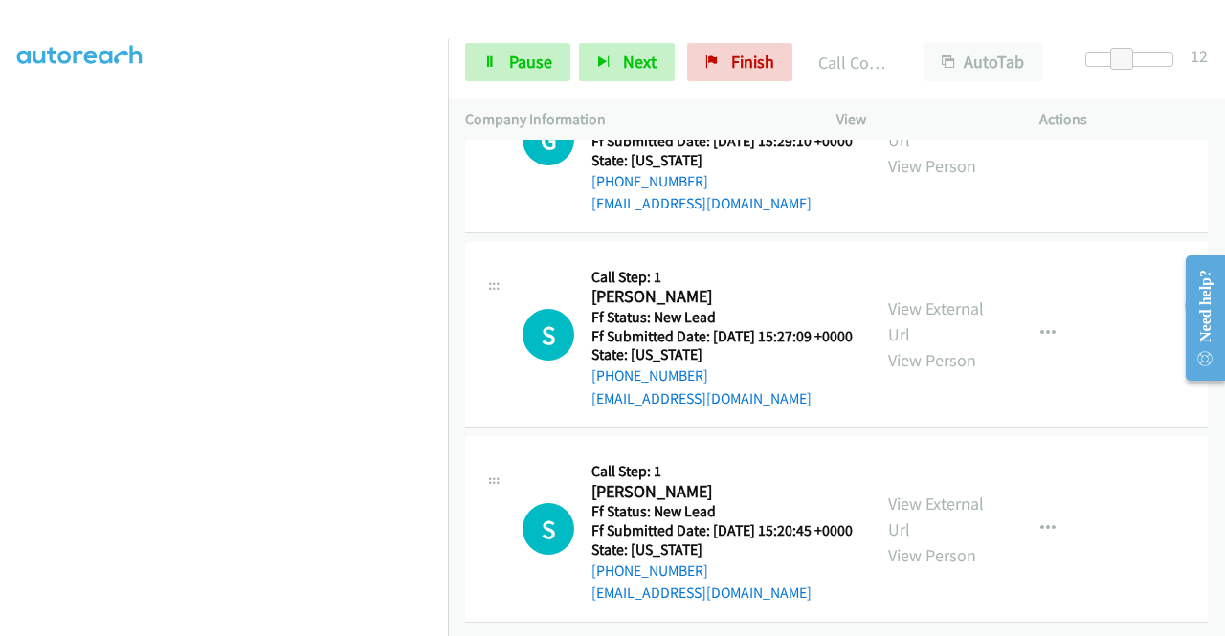
scroll to position [3469, 0]
click at [941, 151] on link "View External Url" at bounding box center [936, 127] width 96 height 48
click at [949, 373] on div "View External Url View Person" at bounding box center [937, 334] width 99 height 77
click at [949, 345] on link "View External Url" at bounding box center [936, 322] width 96 height 48
click at [957, 541] on link "View External Url" at bounding box center [936, 517] width 96 height 48
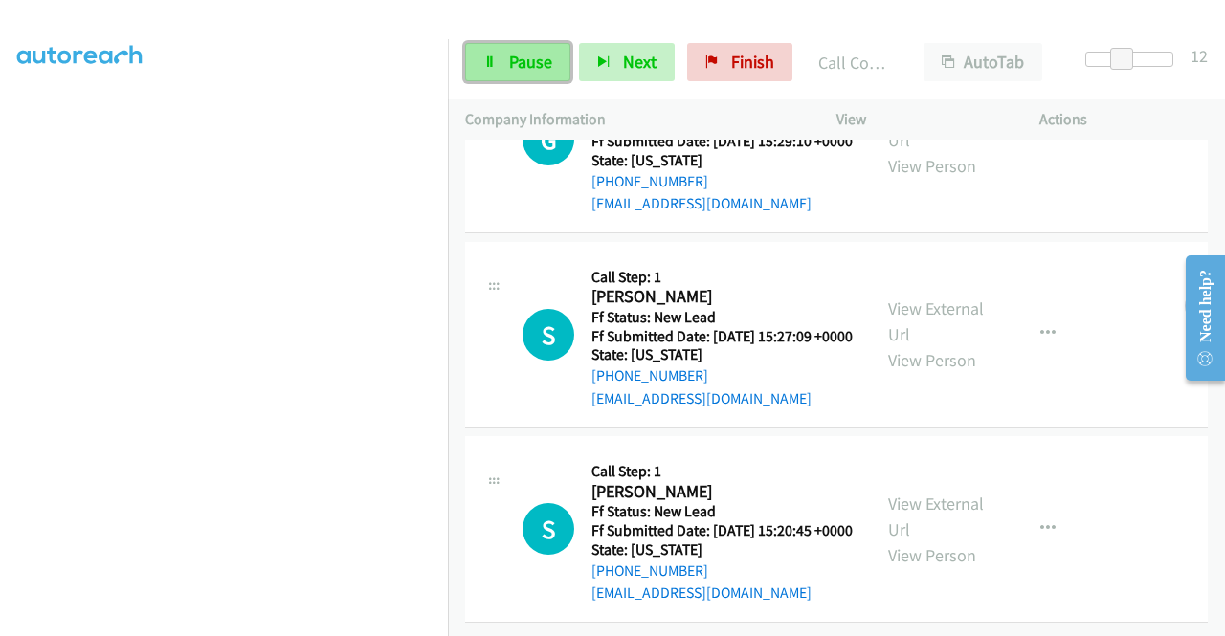
click at [511, 55] on span "Pause" at bounding box center [530, 62] width 43 height 22
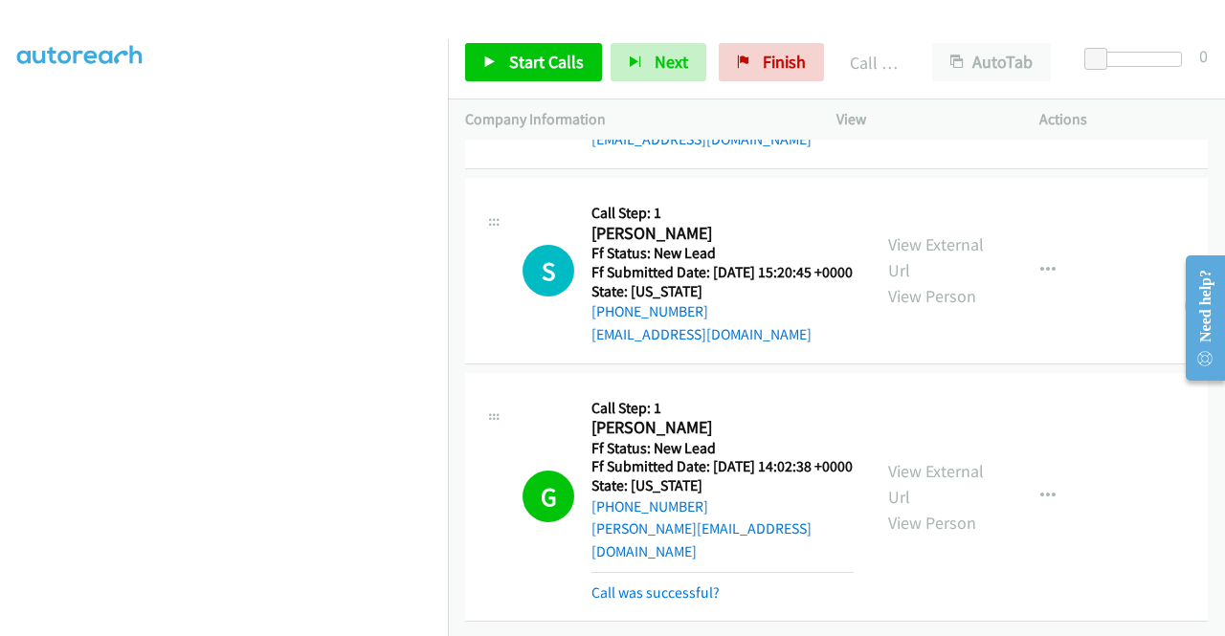
scroll to position [436, 0]
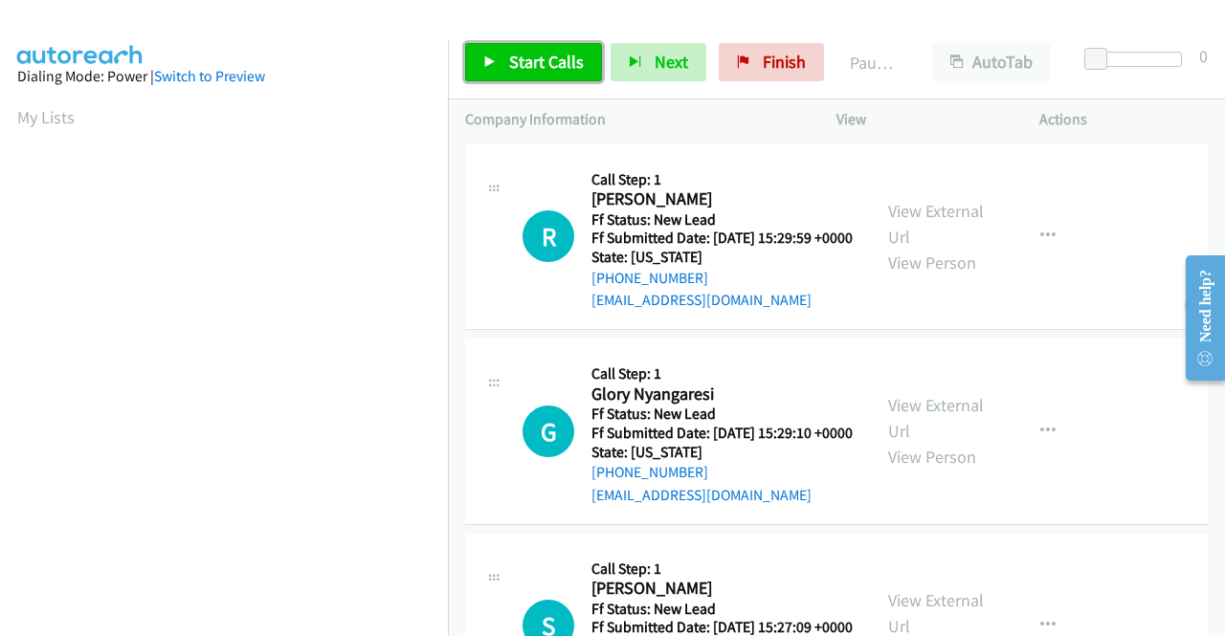
click at [545, 55] on span "Start Calls" at bounding box center [546, 62] width 75 height 22
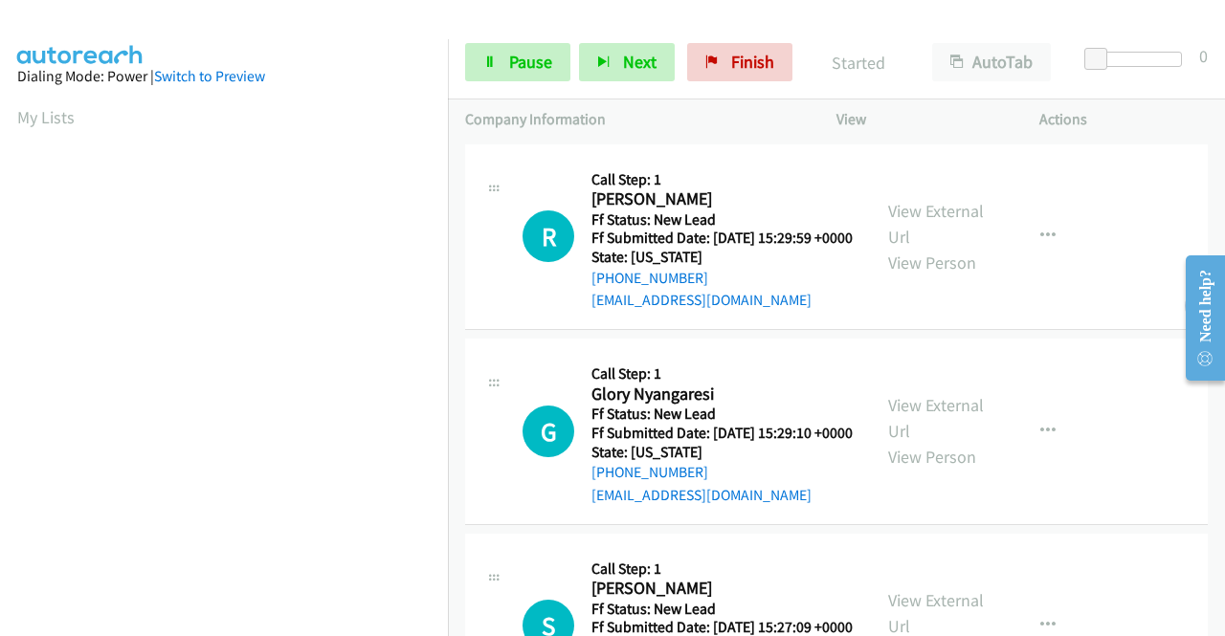
drag, startPoint x: 1088, startPoint y: 44, endPoint x: 1188, endPoint y: 47, distance: 100.5
click at [1190, 44] on div "Start Calls Pause Next Finish Started AutoTab AutoTab 0" at bounding box center [836, 63] width 777 height 74
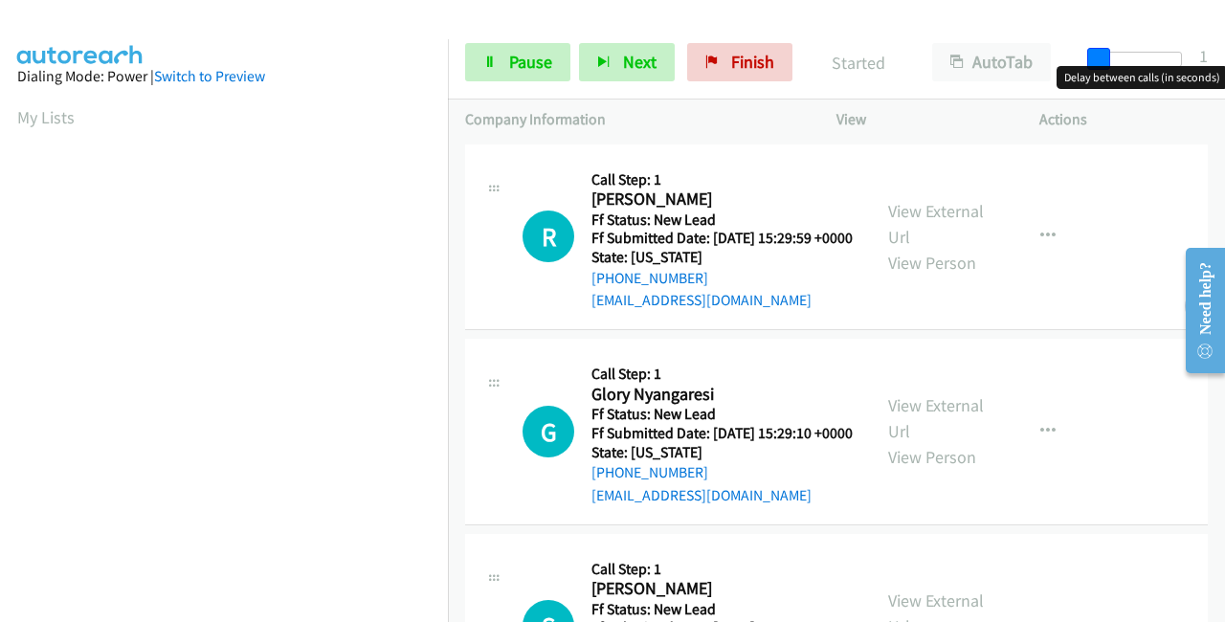
drag, startPoint x: 1094, startPoint y: 58, endPoint x: 1224, endPoint y: 56, distance: 129.2
click at [1224, 56] on div "Start Calls Pause Next Finish Started AutoTab AutoTab 1" at bounding box center [836, 63] width 777 height 74
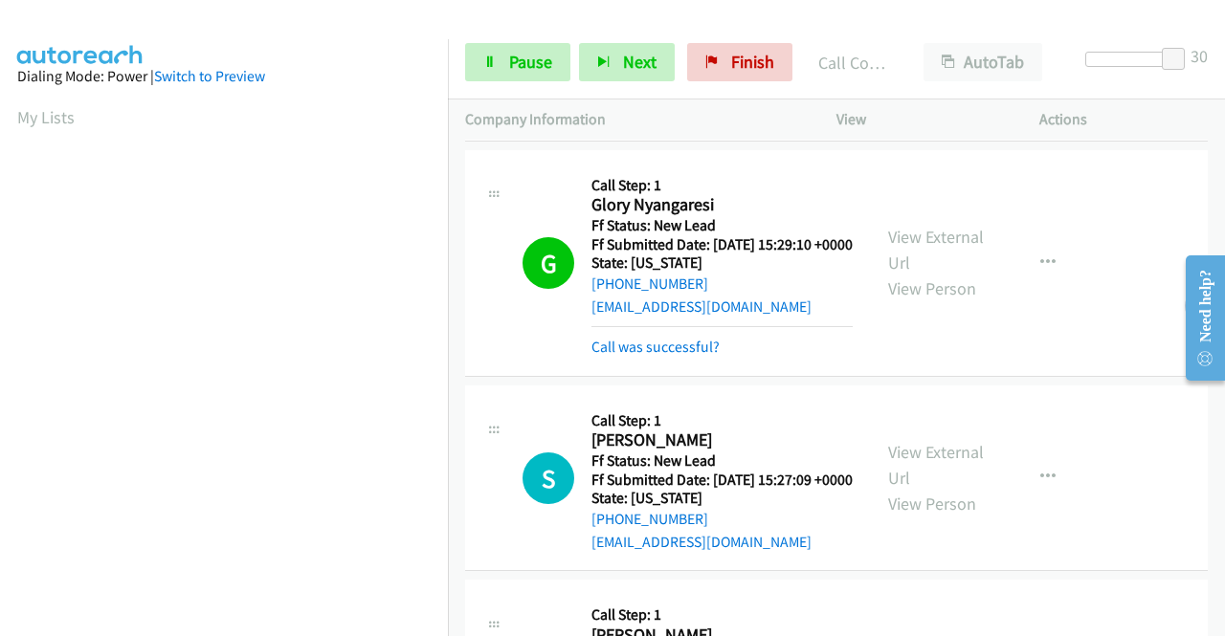
scroll to position [436, 0]
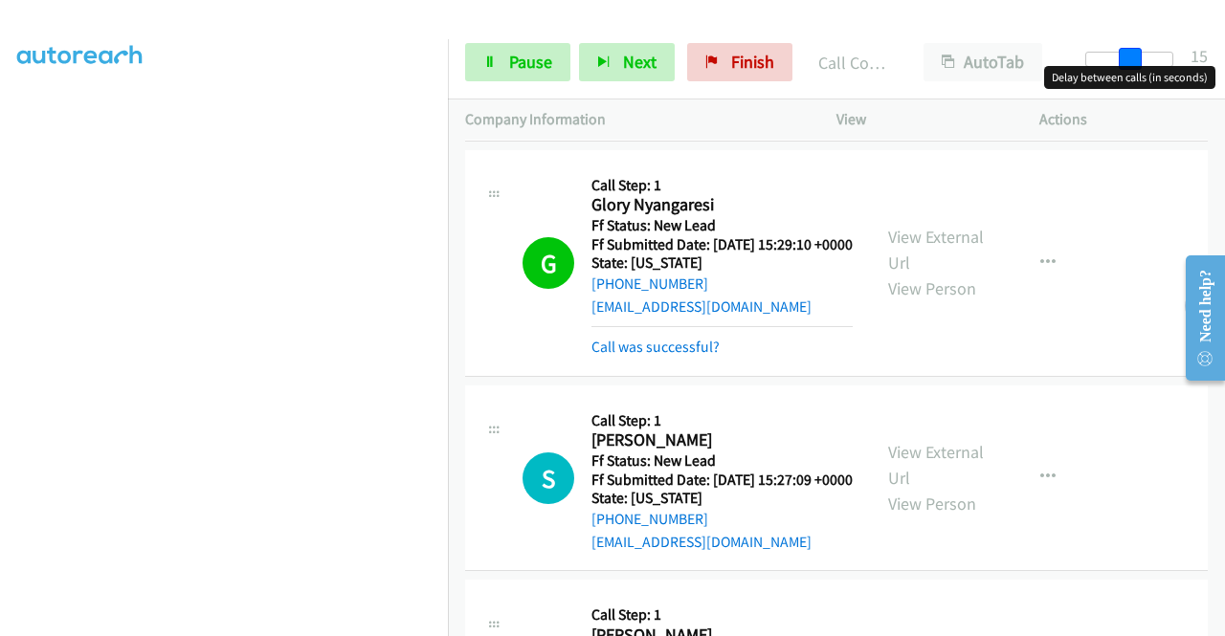
drag, startPoint x: 1173, startPoint y: 55, endPoint x: 1129, endPoint y: 55, distance: 44.0
click at [1129, 55] on span at bounding box center [1129, 59] width 23 height 23
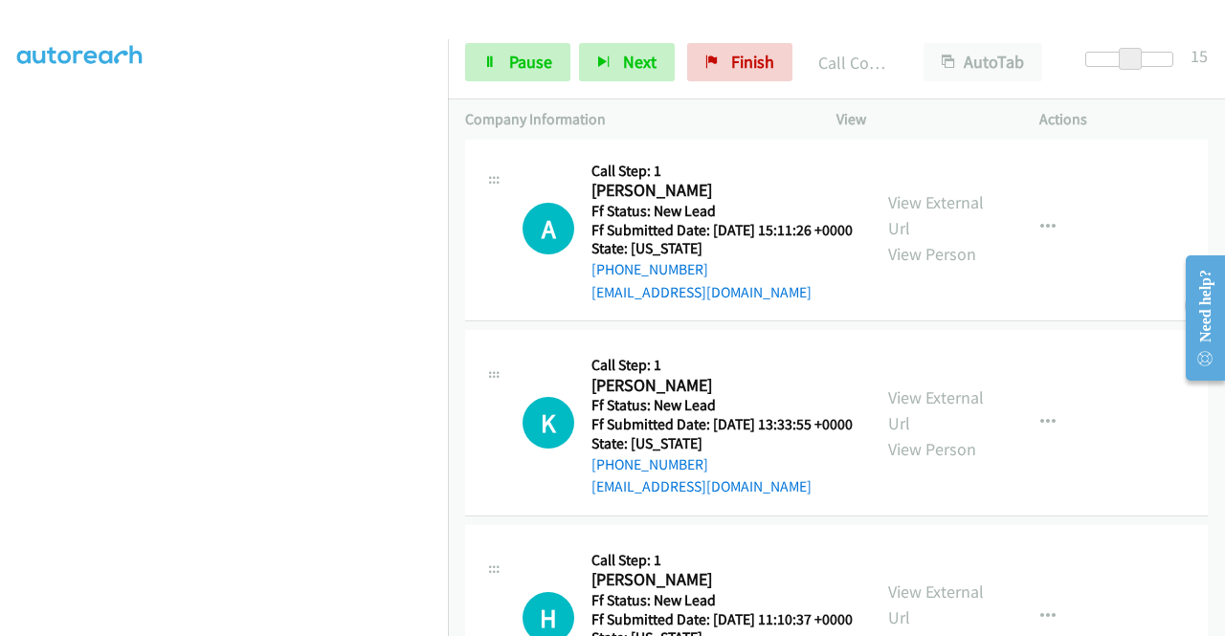
scroll to position [899, 0]
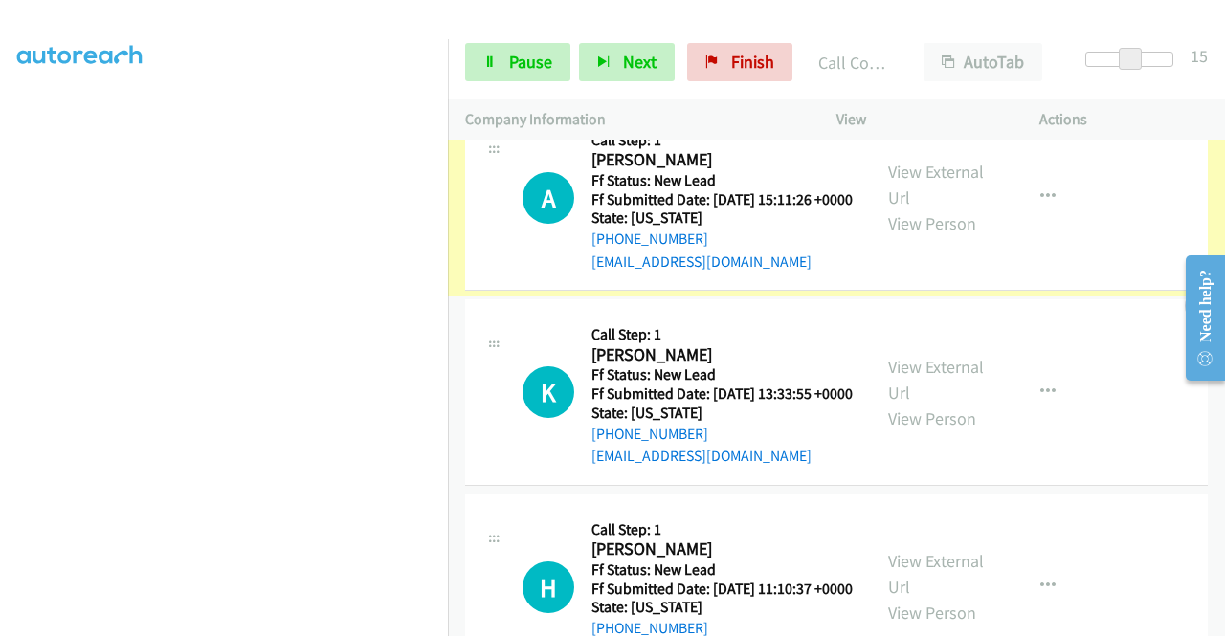
click at [948, 209] on link "View External Url" at bounding box center [936, 185] width 96 height 48
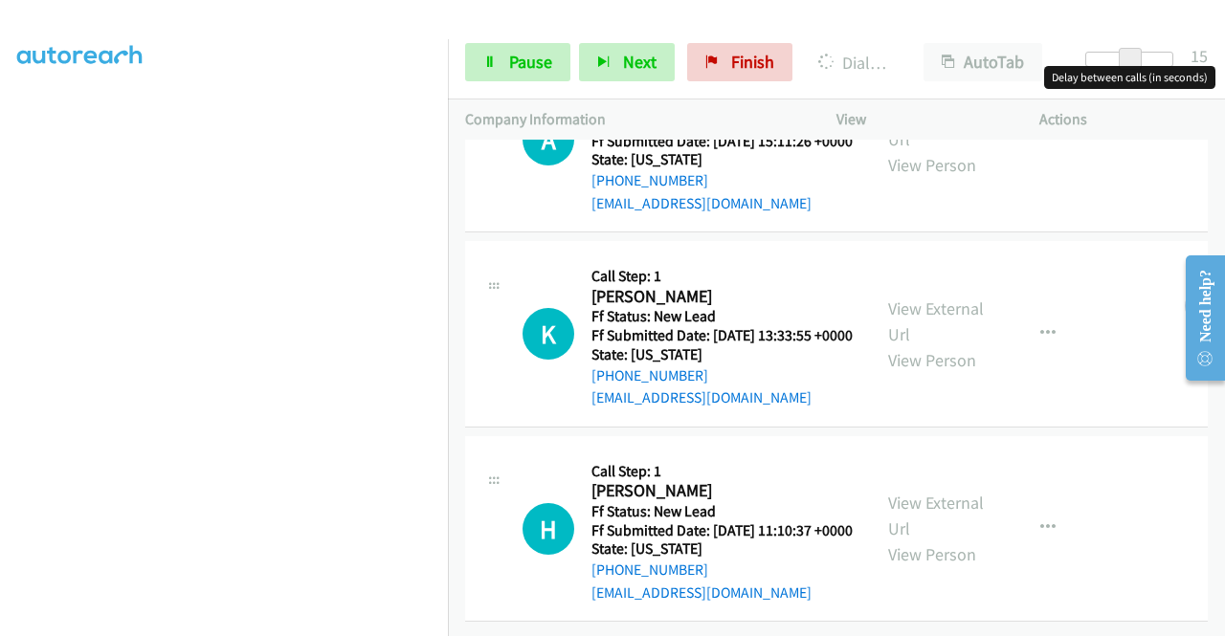
scroll to position [1091, 0]
click at [937, 298] on link "View External Url" at bounding box center [936, 322] width 96 height 48
click at [908, 492] on link "View External Url" at bounding box center [936, 516] width 96 height 48
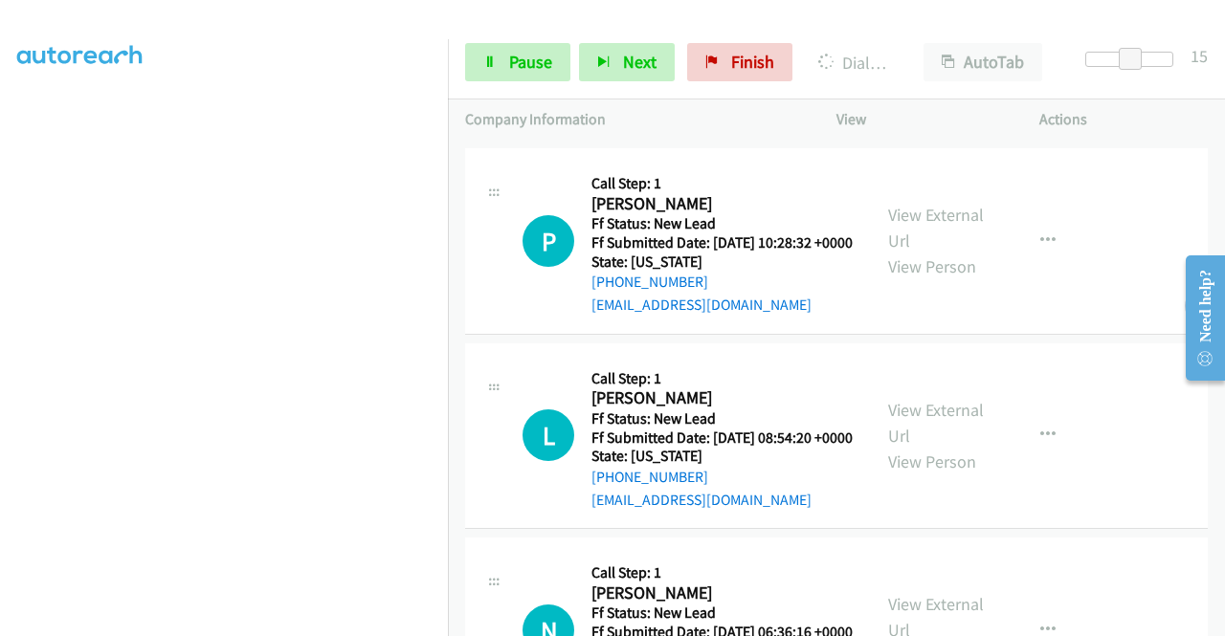
scroll to position [1564, 0]
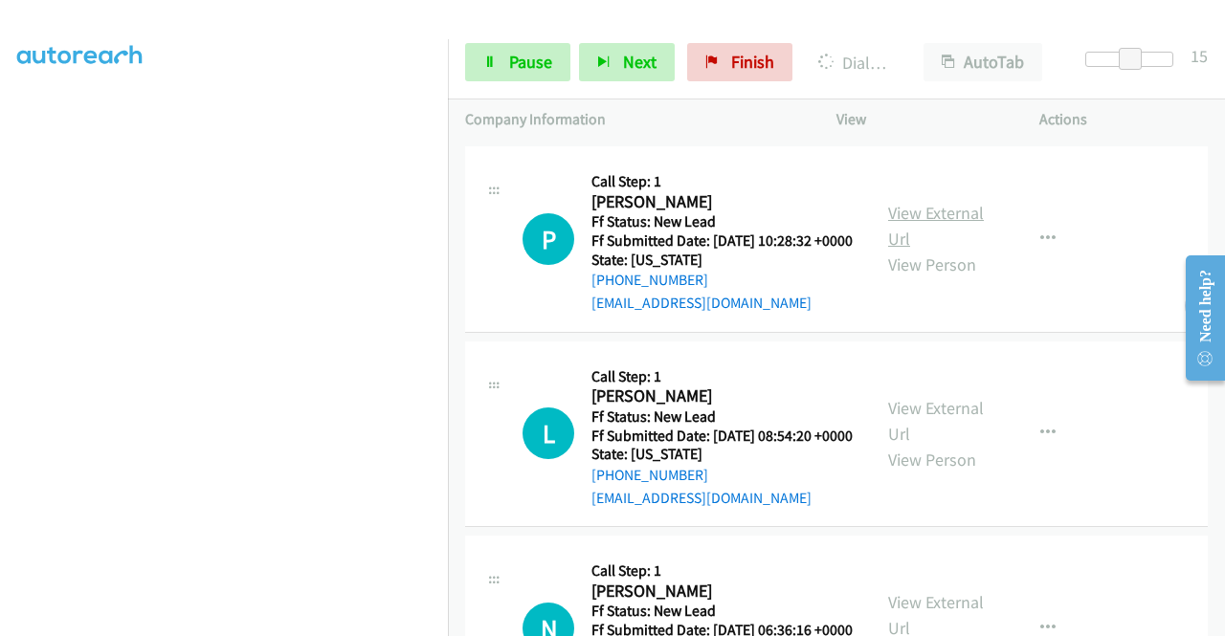
click at [932, 250] on link "View External Url" at bounding box center [936, 226] width 96 height 48
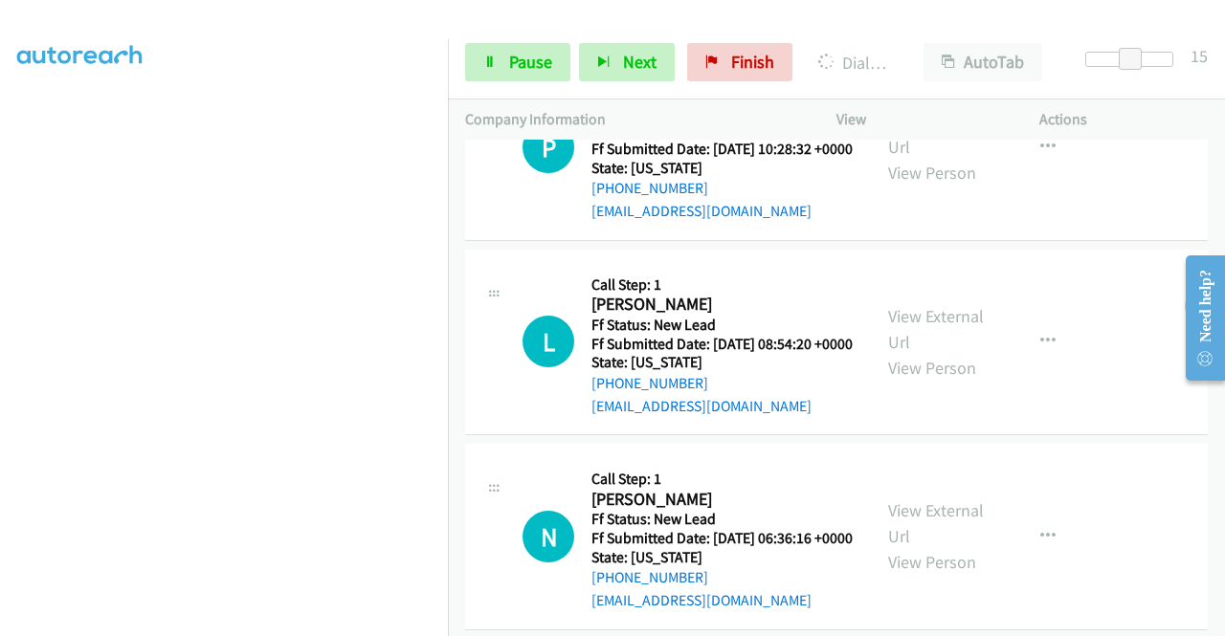
scroll to position [1755, 0]
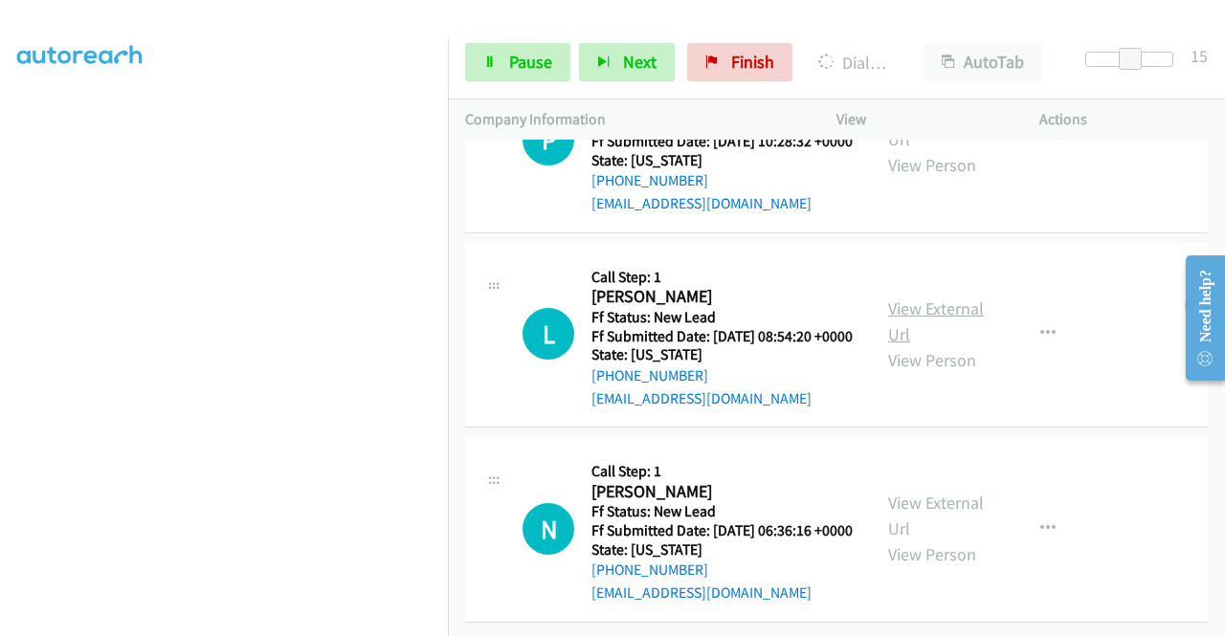
click at [903, 345] on link "View External Url" at bounding box center [936, 322] width 96 height 48
click at [924, 492] on link "View External Url" at bounding box center [936, 516] width 96 height 48
click at [519, 57] on span "Pause" at bounding box center [530, 62] width 43 height 22
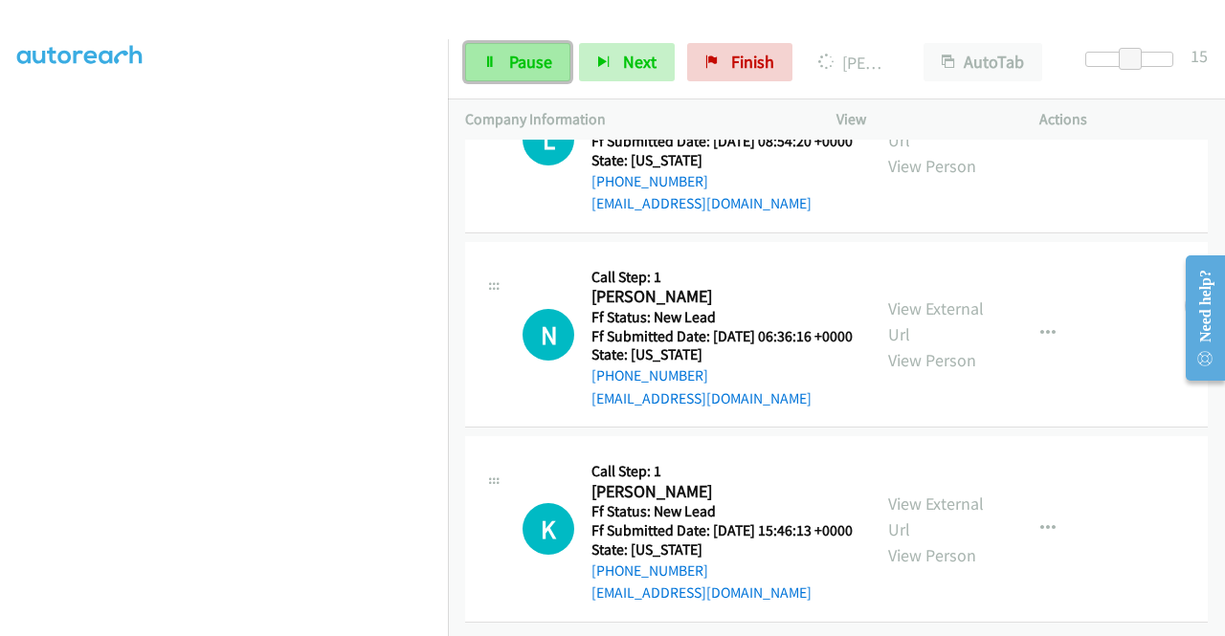
scroll to position [1942, 0]
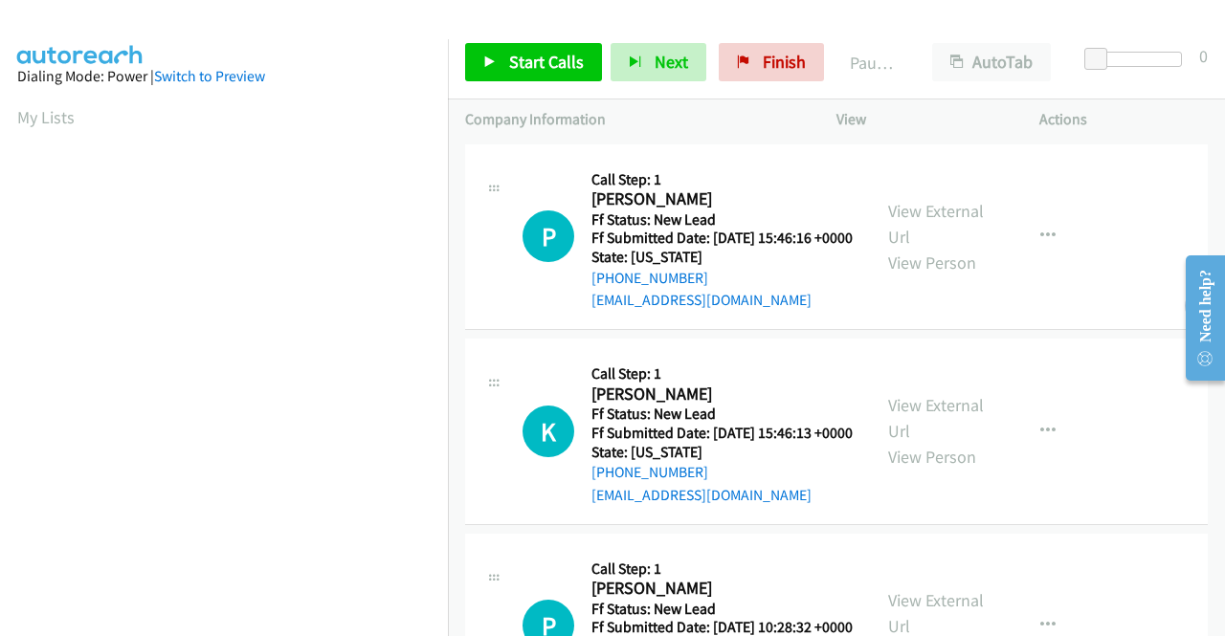
scroll to position [436, 0]
drag, startPoint x: 776, startPoint y: 59, endPoint x: 691, endPoint y: 91, distance: 90.8
click at [776, 59] on span "Finish" at bounding box center [783, 62] width 43 height 22
